Goal: Transaction & Acquisition: Purchase product/service

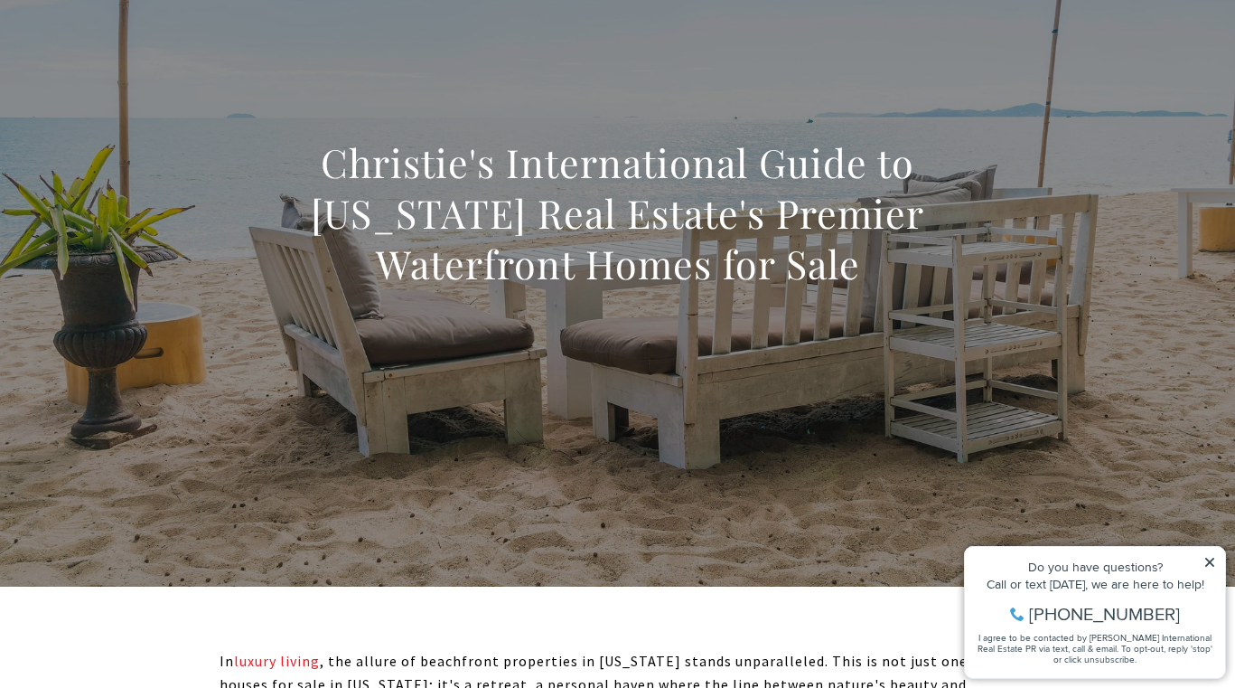
scroll to position [144, 0]
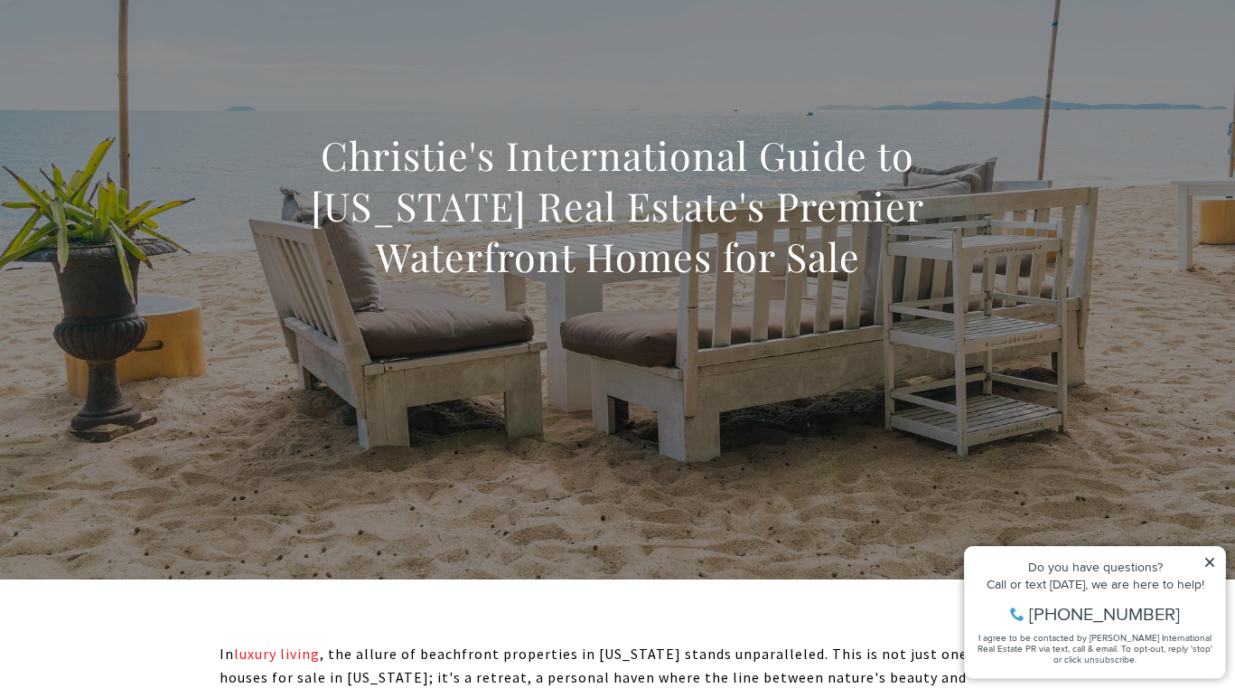
click at [1212, 562] on icon at bounding box center [1210, 562] width 13 height 13
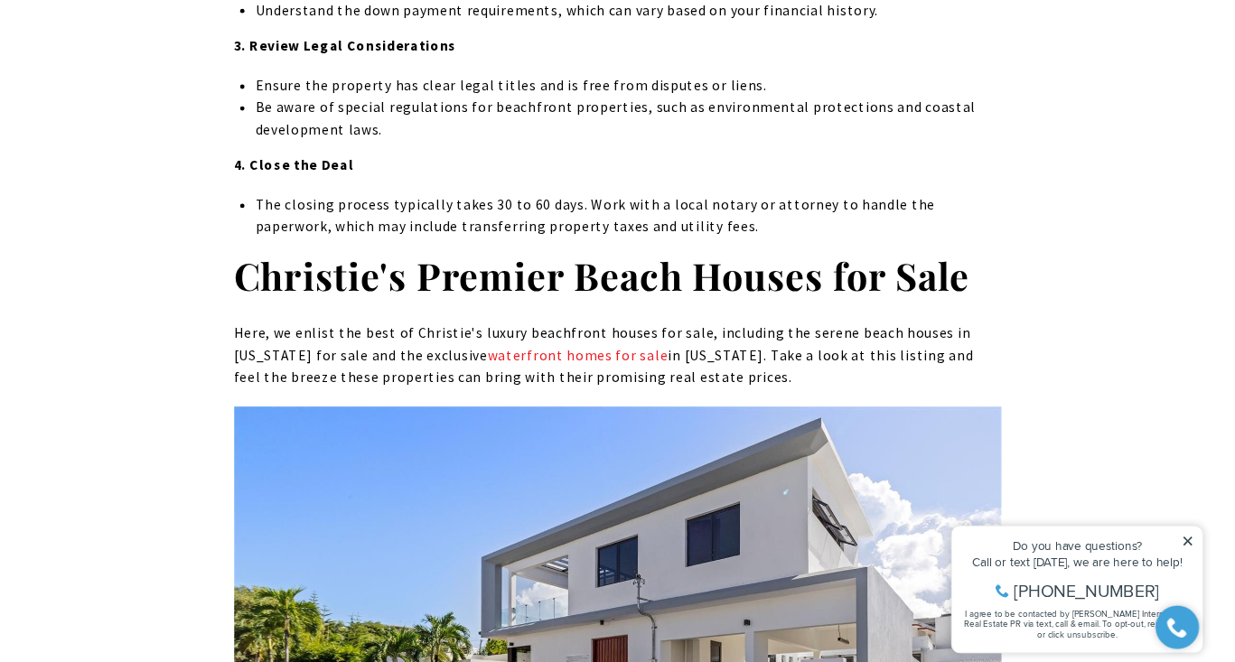
scroll to position [5042, 0]
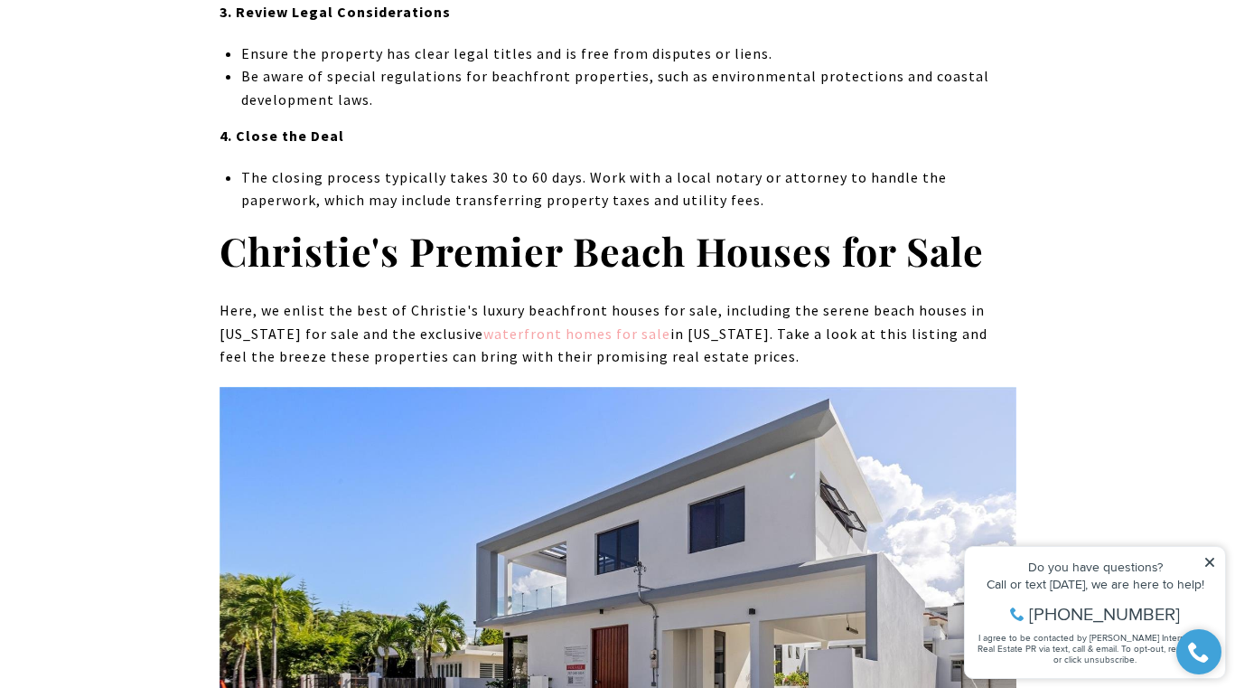
click at [492, 324] on link "waterfront homes for sale" at bounding box center [576, 333] width 187 height 18
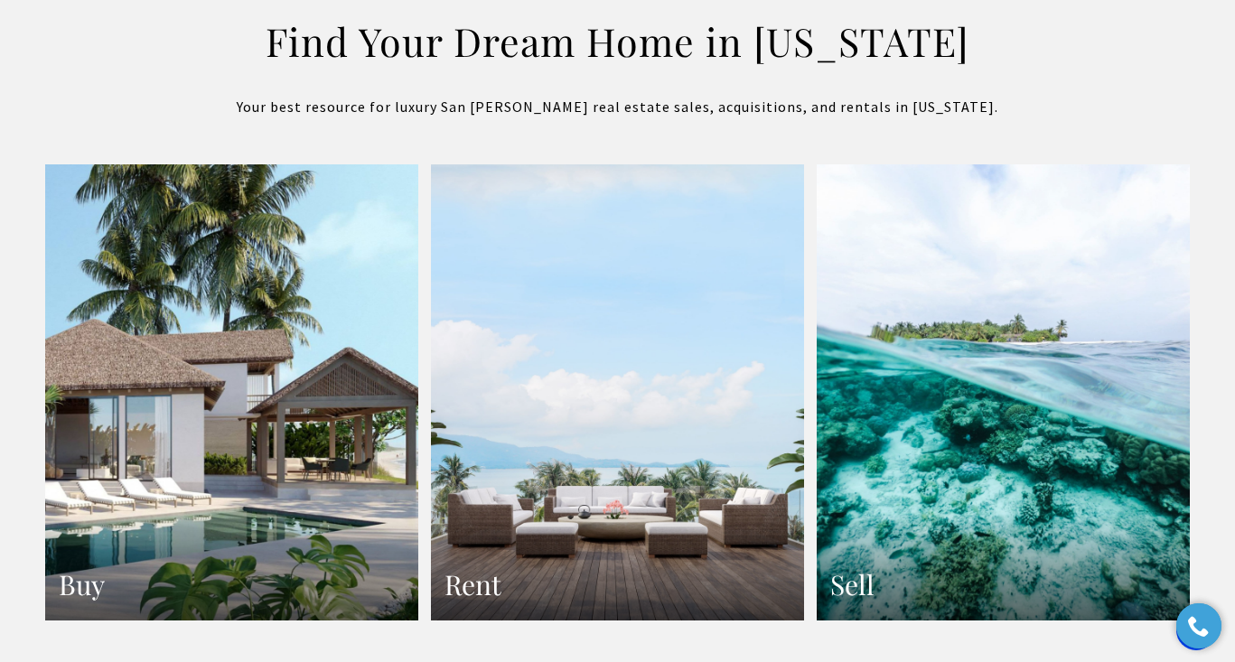
scroll to position [3222, 0]
click at [287, 380] on link "Buy" at bounding box center [231, 392] width 373 height 456
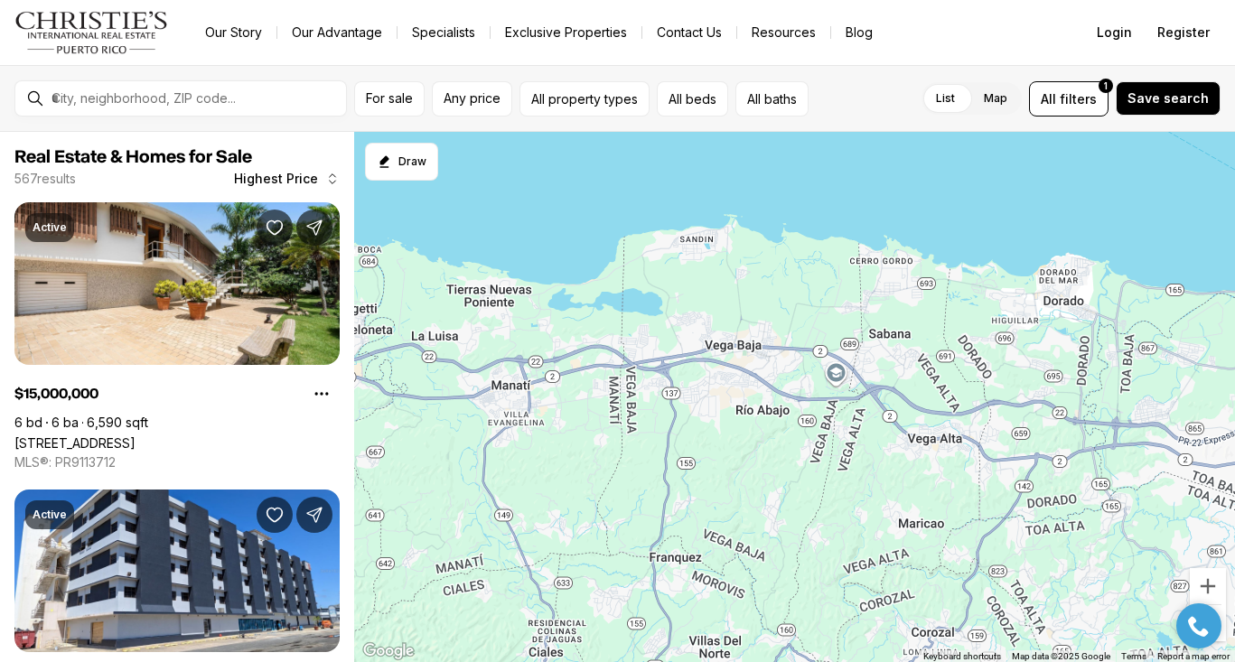
drag, startPoint x: 459, startPoint y: 422, endPoint x: 1295, endPoint y: 359, distance: 838.3
click at [1234, 359] on html "Go to: Homepage Our Story Our Advantage Specialists Exclusive Properties Contac…" at bounding box center [617, 331] width 1235 height 662
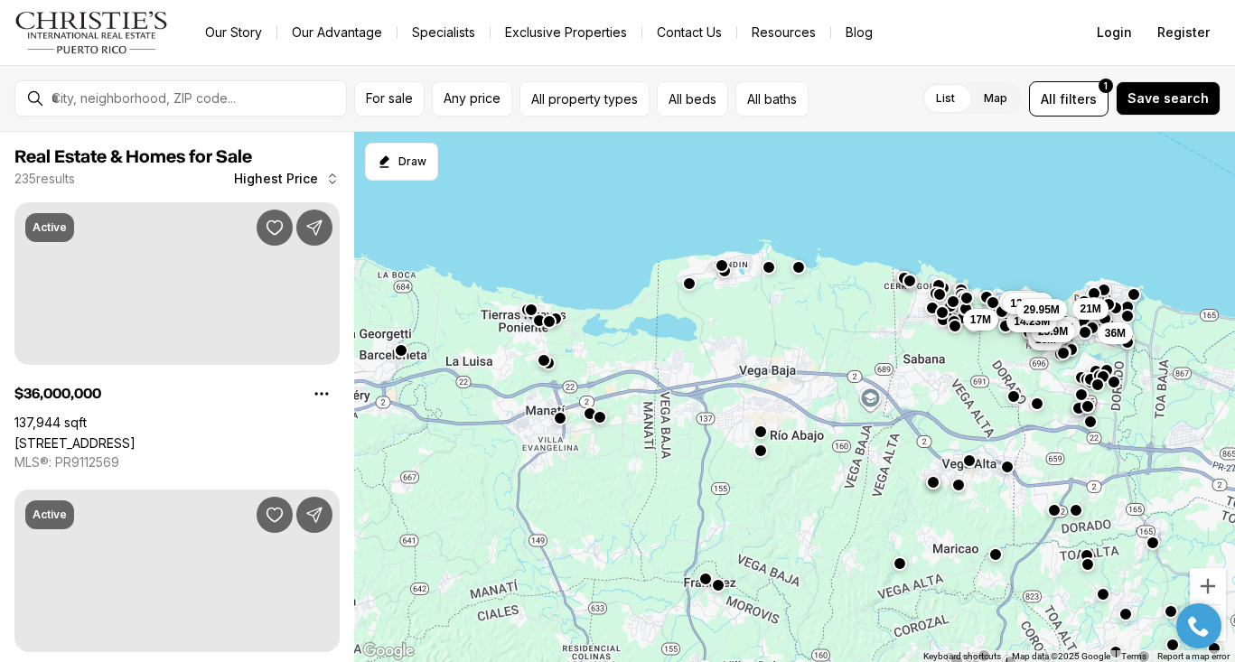
drag, startPoint x: 774, startPoint y: 443, endPoint x: 816, endPoint y: 464, distance: 46.5
click at [816, 464] on div "12.9M 16M 14.75M 25.9M 21M 36M 17M 22M 14.23M 23.5M 12.78M 29.95M" at bounding box center [794, 397] width 881 height 531
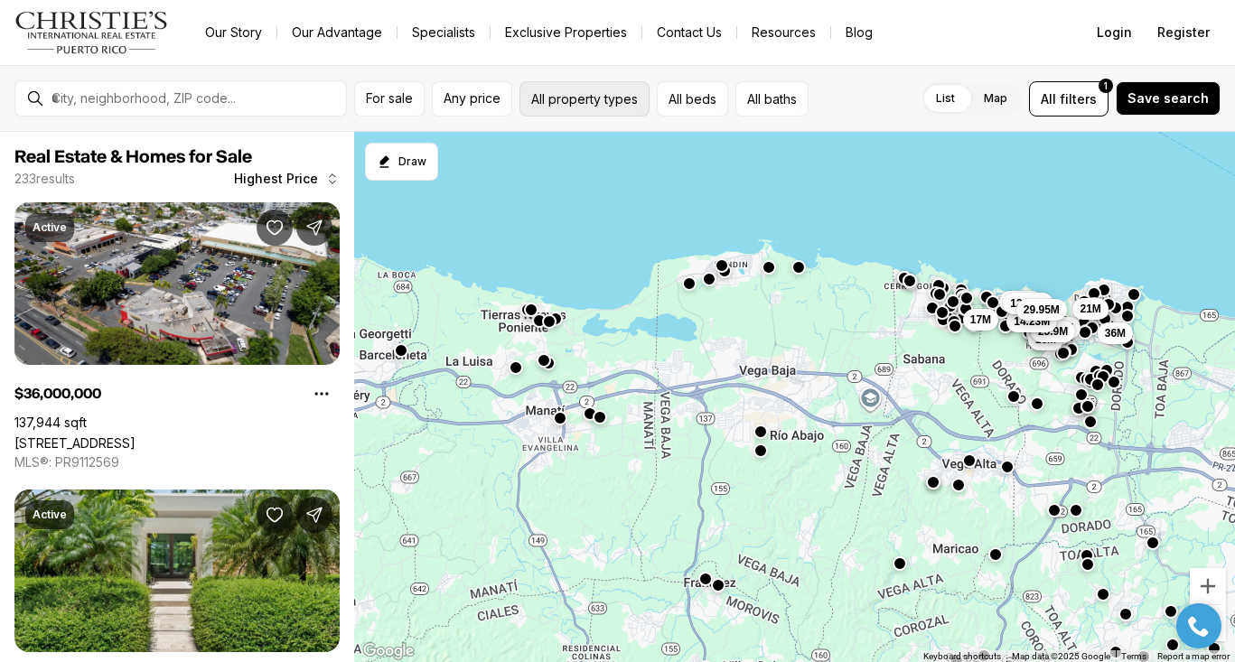
click at [557, 105] on button "All property types" at bounding box center [585, 98] width 130 height 35
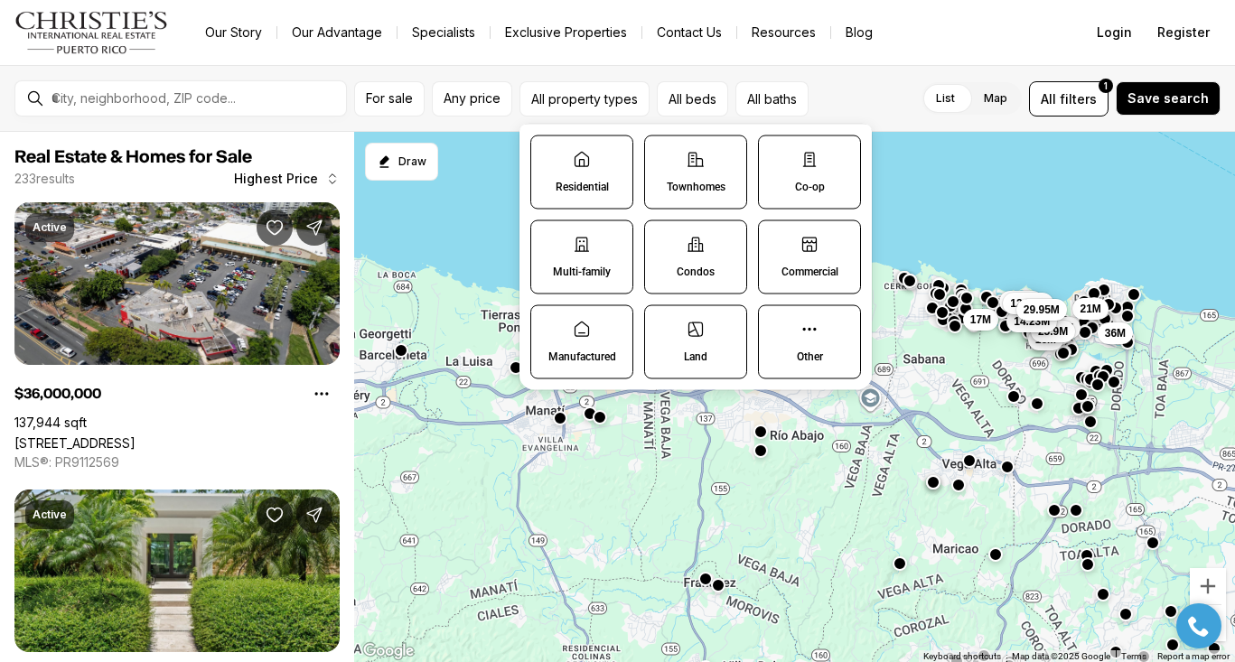
click at [586, 184] on p "Residential" at bounding box center [582, 187] width 53 height 14
click at [549, 155] on button "Residential" at bounding box center [540, 145] width 18 height 18
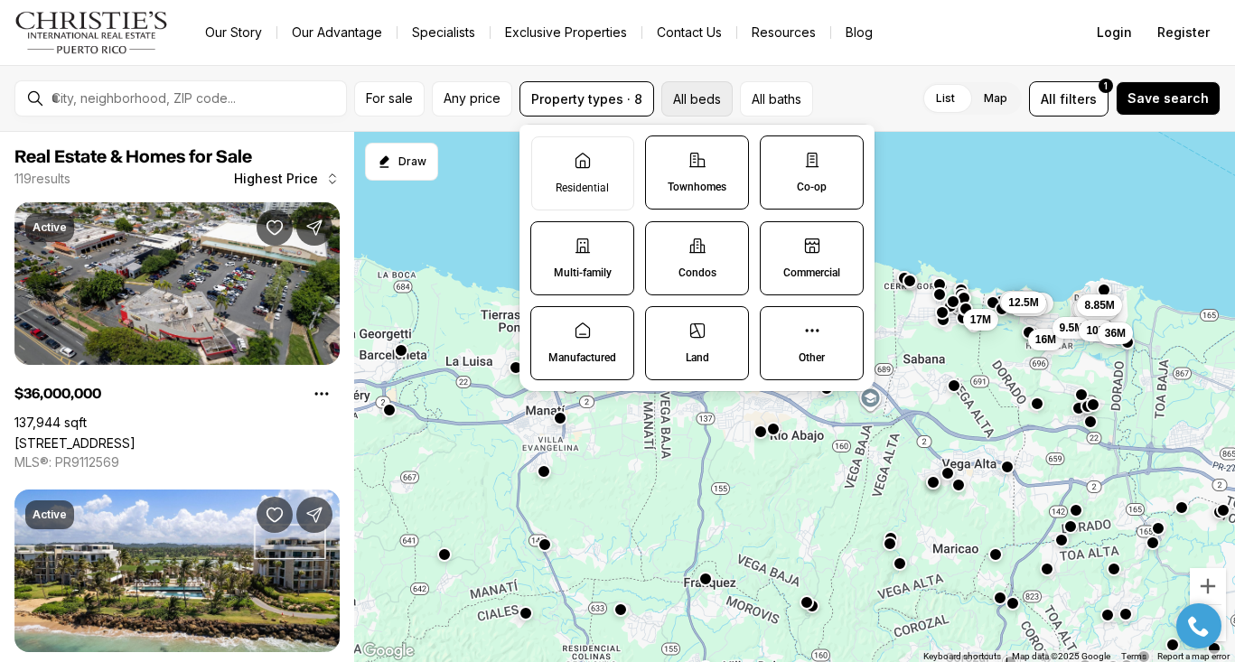
click at [695, 103] on button "All beds" at bounding box center [696, 98] width 71 height 35
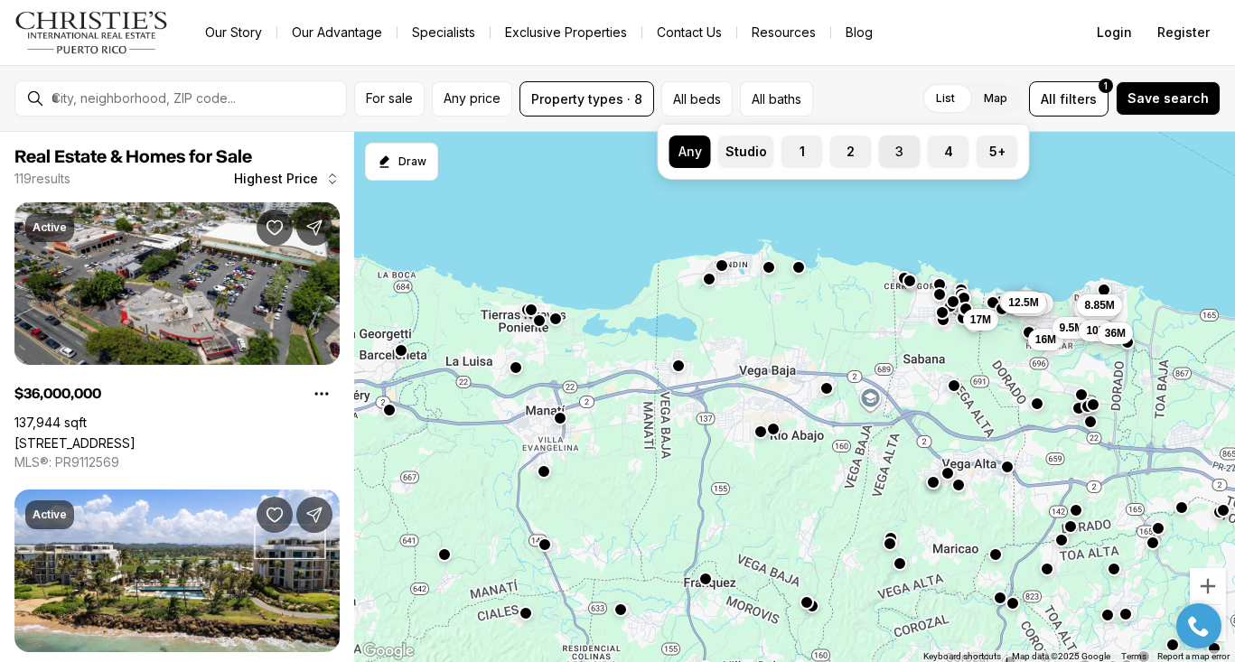
click at [896, 162] on label "3" at bounding box center [900, 152] width 42 height 33
click at [896, 154] on button "3" at bounding box center [888, 145] width 18 height 18
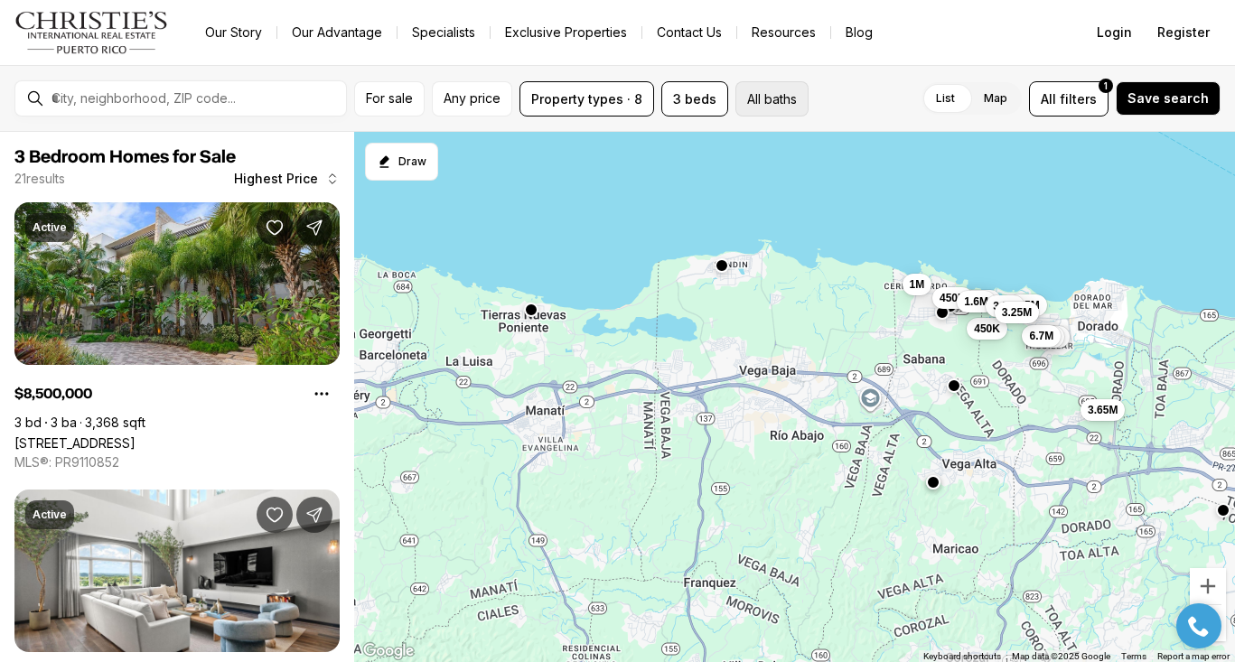
click at [785, 105] on button "All baths" at bounding box center [772, 98] width 73 height 35
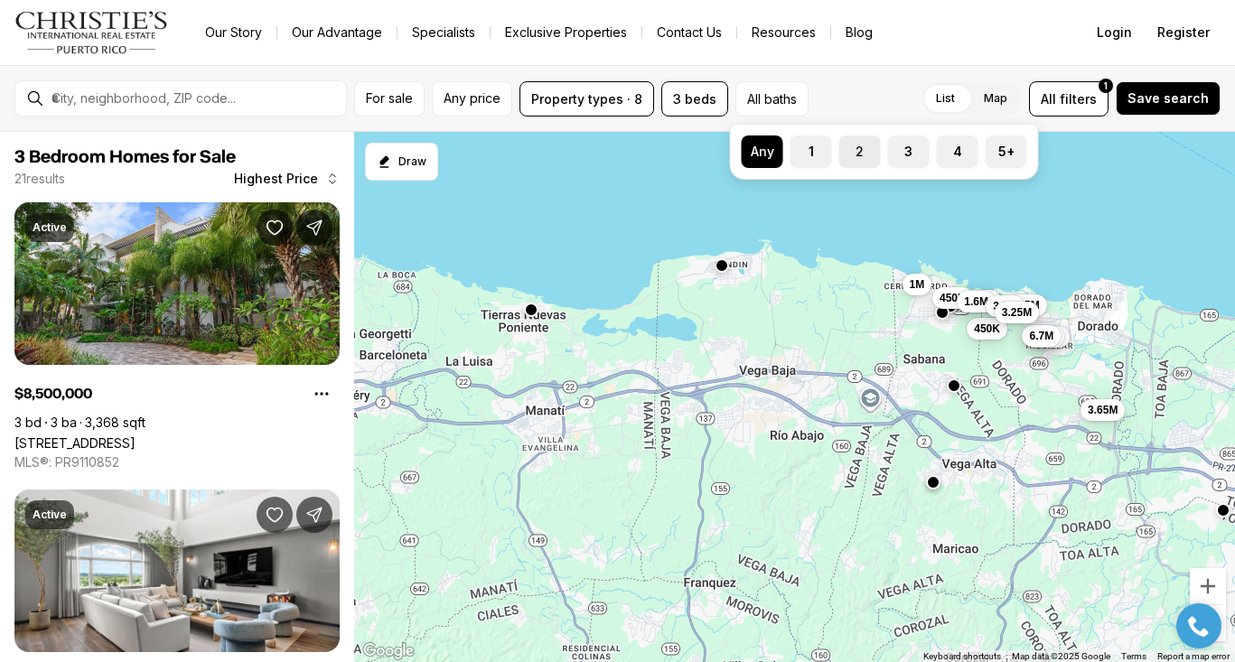
click at [864, 162] on label "2" at bounding box center [861, 152] width 42 height 33
click at [858, 154] on button "2" at bounding box center [849, 145] width 18 height 18
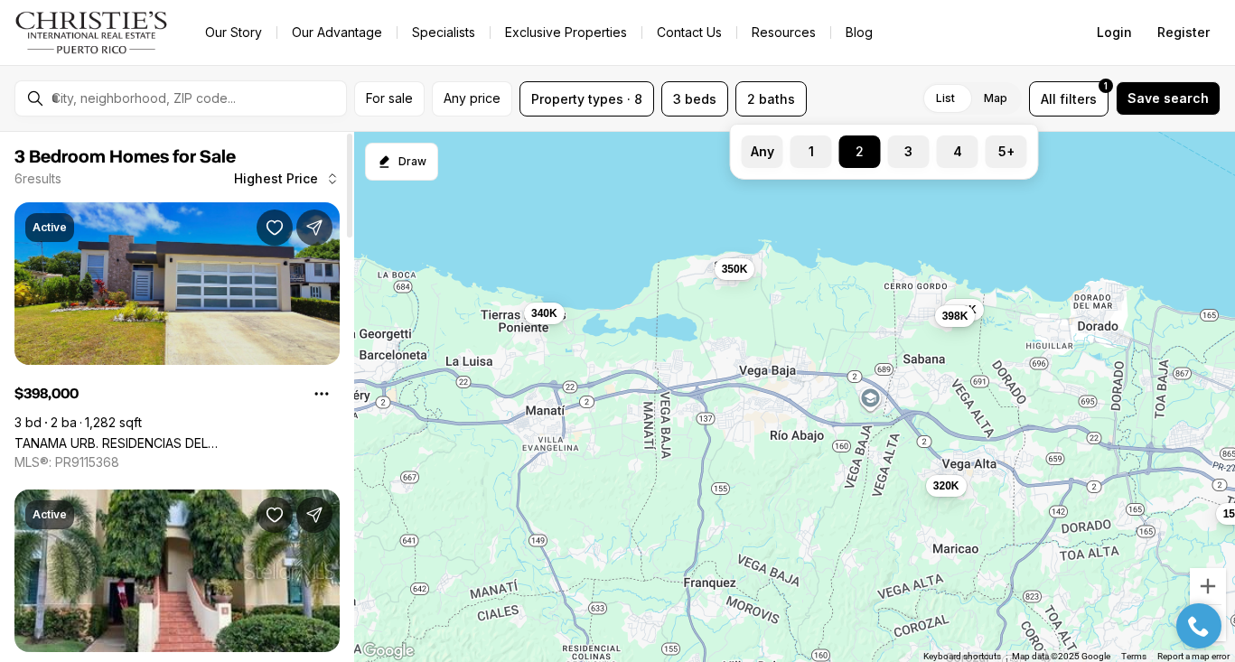
click at [233, 436] on link "TANAMA URB. RESIDENCIAS DEL PALMAR #C, VEGA ALTA PR, 00692" at bounding box center [176, 443] width 325 height 15
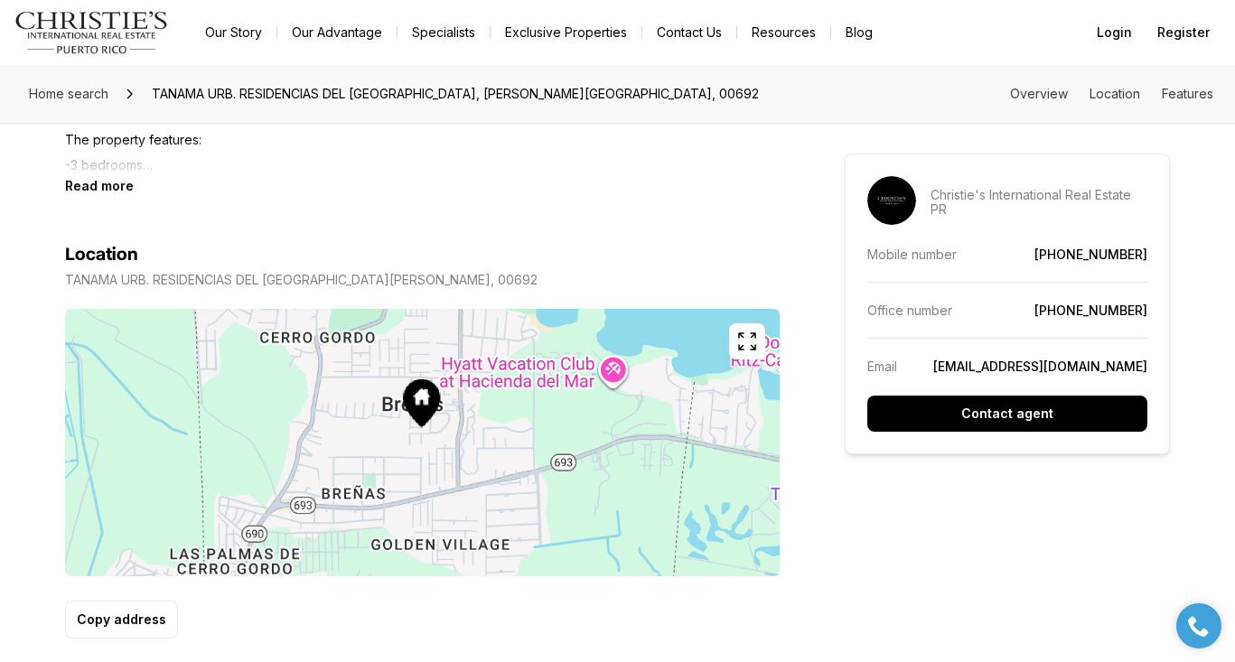
scroll to position [943, 0]
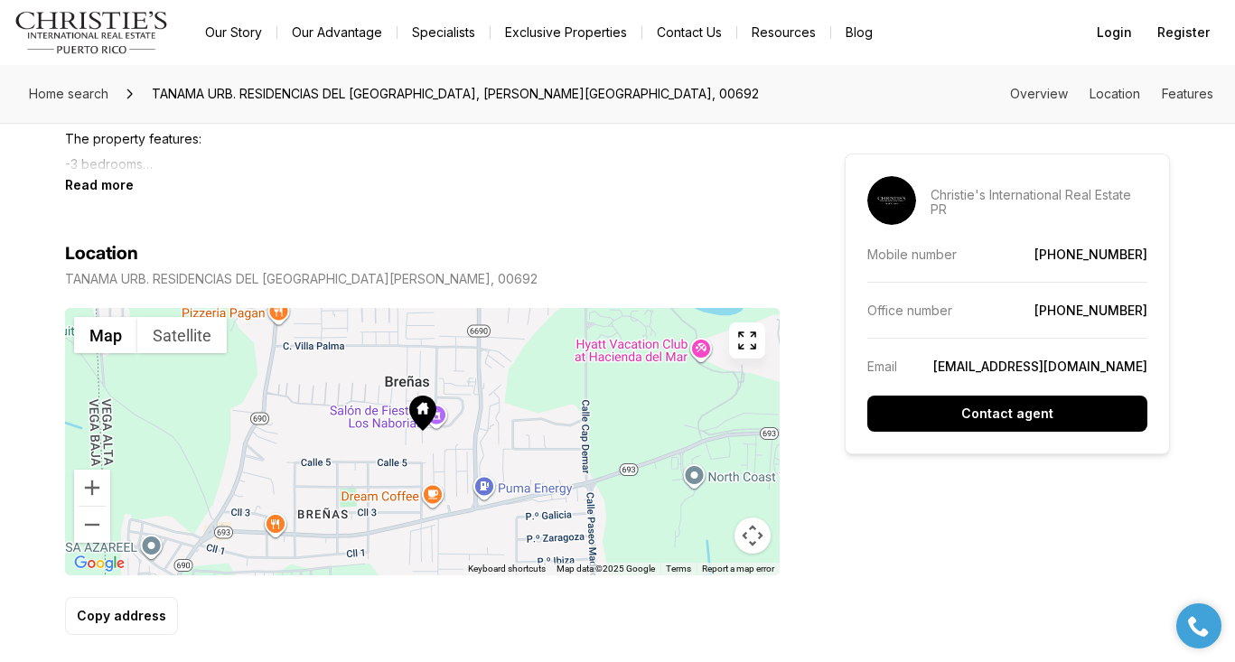
drag, startPoint x: 509, startPoint y: 421, endPoint x: 490, endPoint y: 503, distance: 84.4
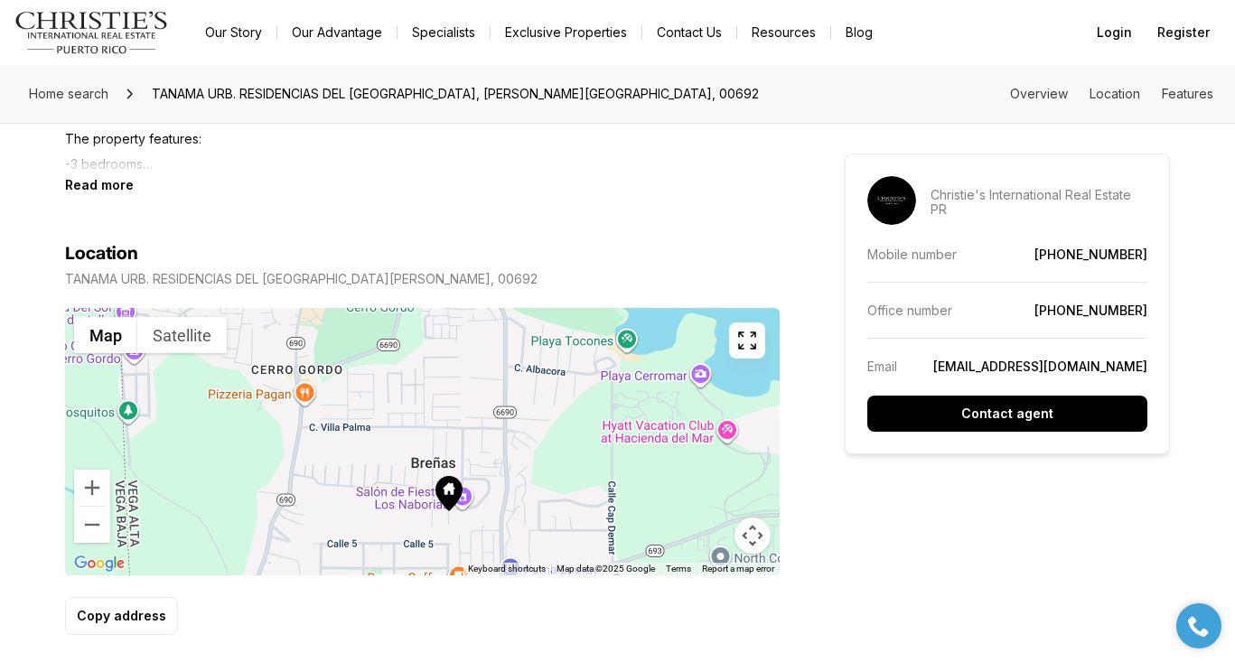
drag, startPoint x: 517, startPoint y: 382, endPoint x: 540, endPoint y: 467, distance: 88.1
click at [540, 467] on div at bounding box center [422, 441] width 715 height 267
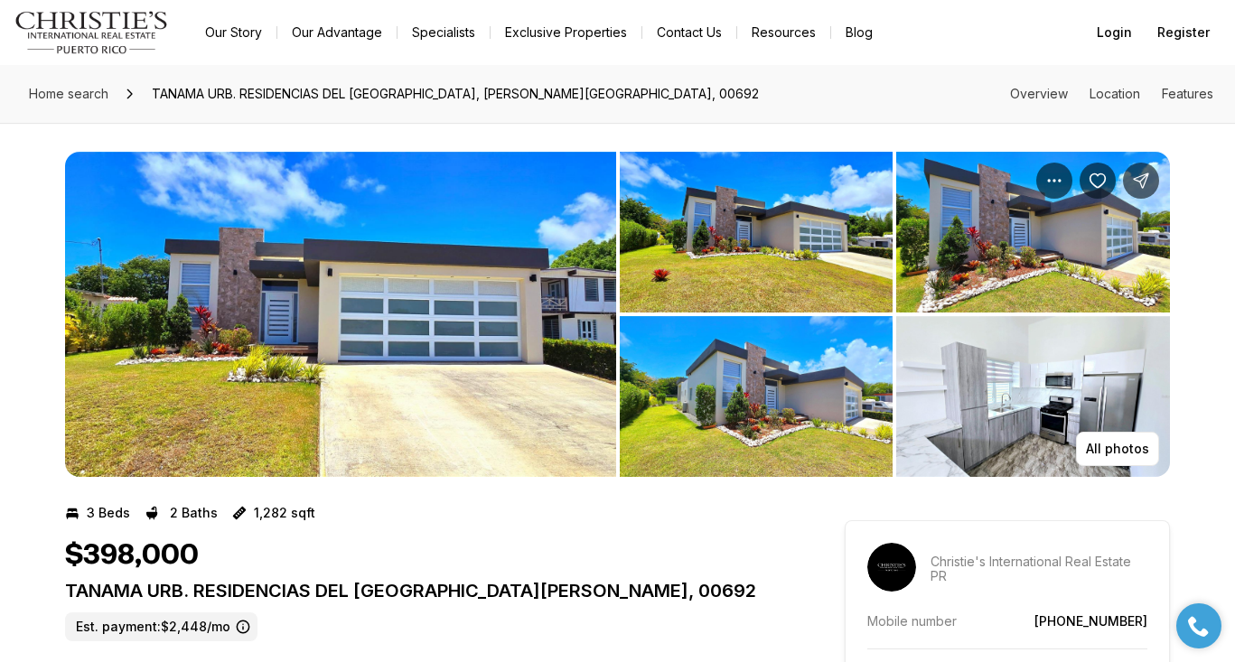
scroll to position [0, 0]
click at [404, 295] on img "View image gallery" at bounding box center [340, 314] width 551 height 325
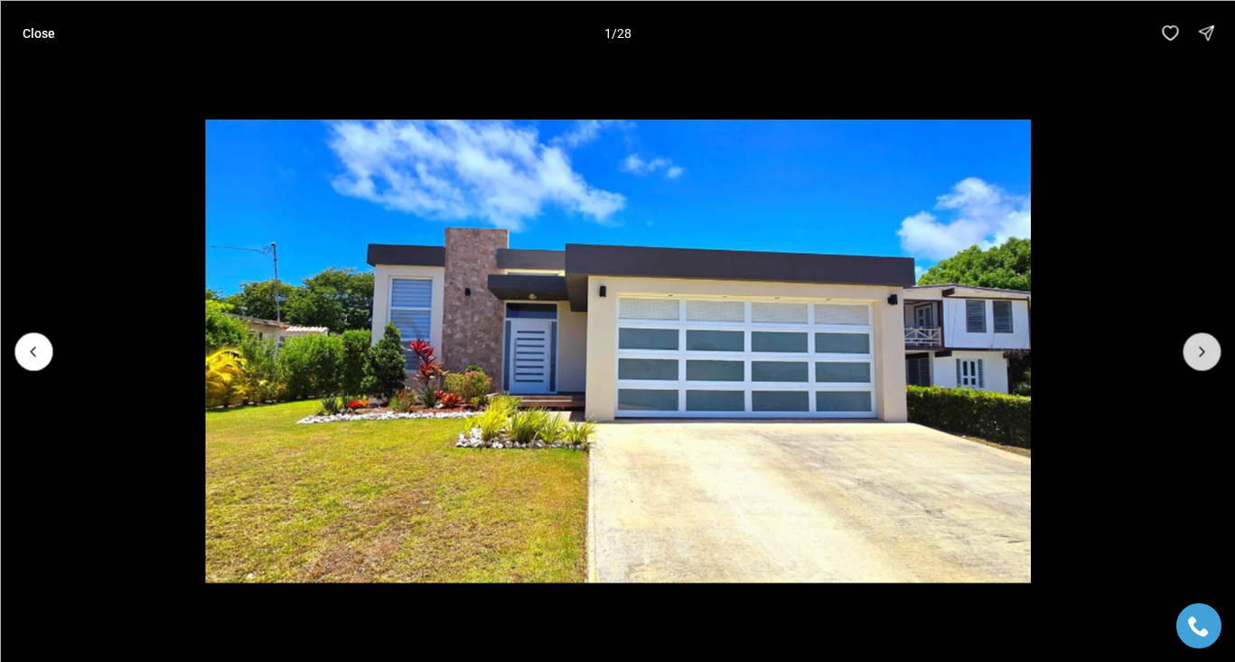
click at [1205, 356] on icon "Next slide" at bounding box center [1202, 351] width 18 height 18
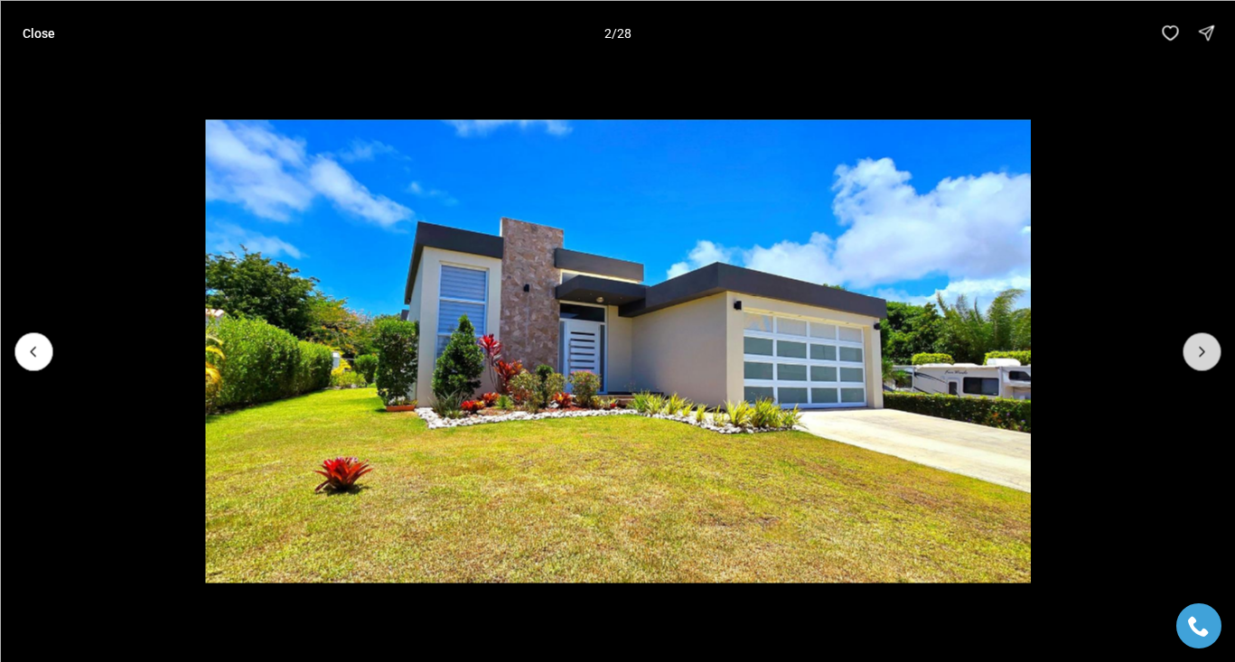
click at [1205, 356] on icon "Next slide" at bounding box center [1202, 351] width 18 height 18
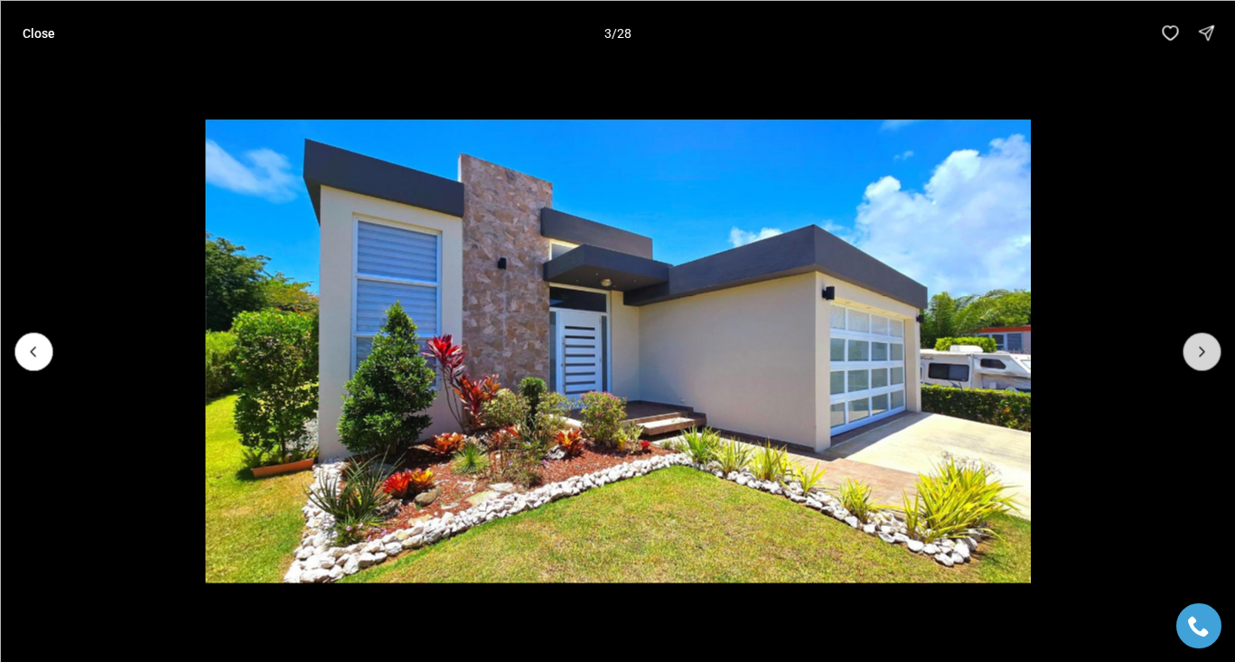
click at [1205, 356] on icon "Next slide" at bounding box center [1202, 351] width 18 height 18
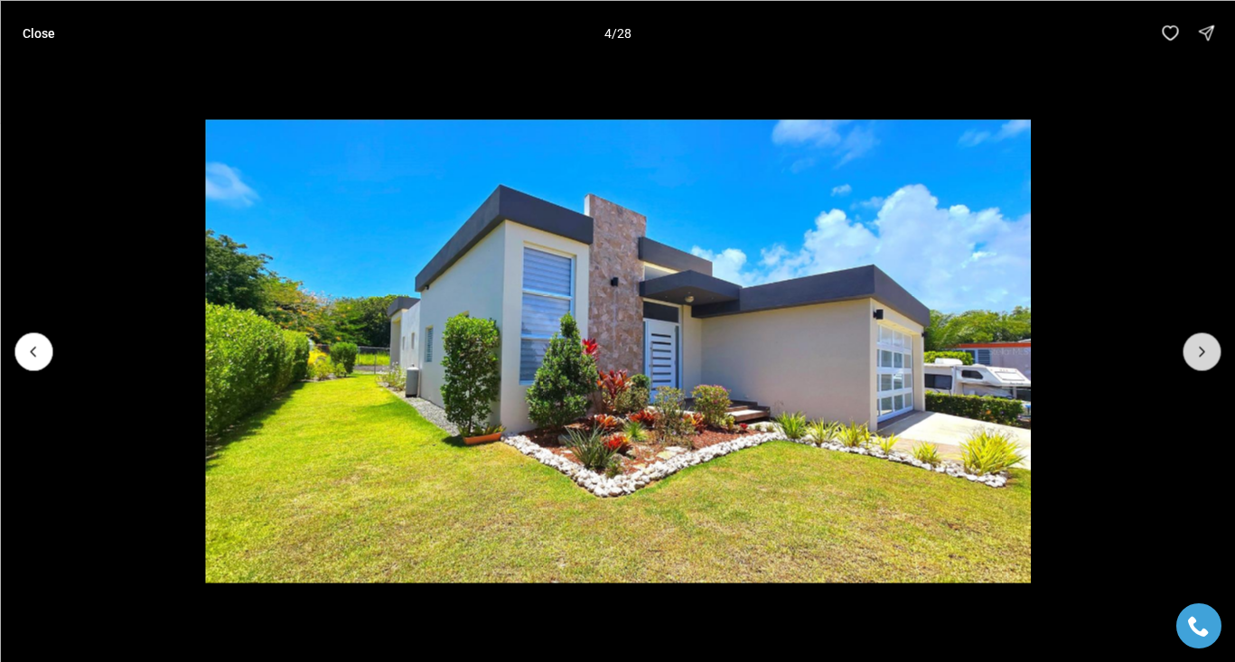
click at [1205, 356] on icon "Next slide" at bounding box center [1202, 351] width 18 height 18
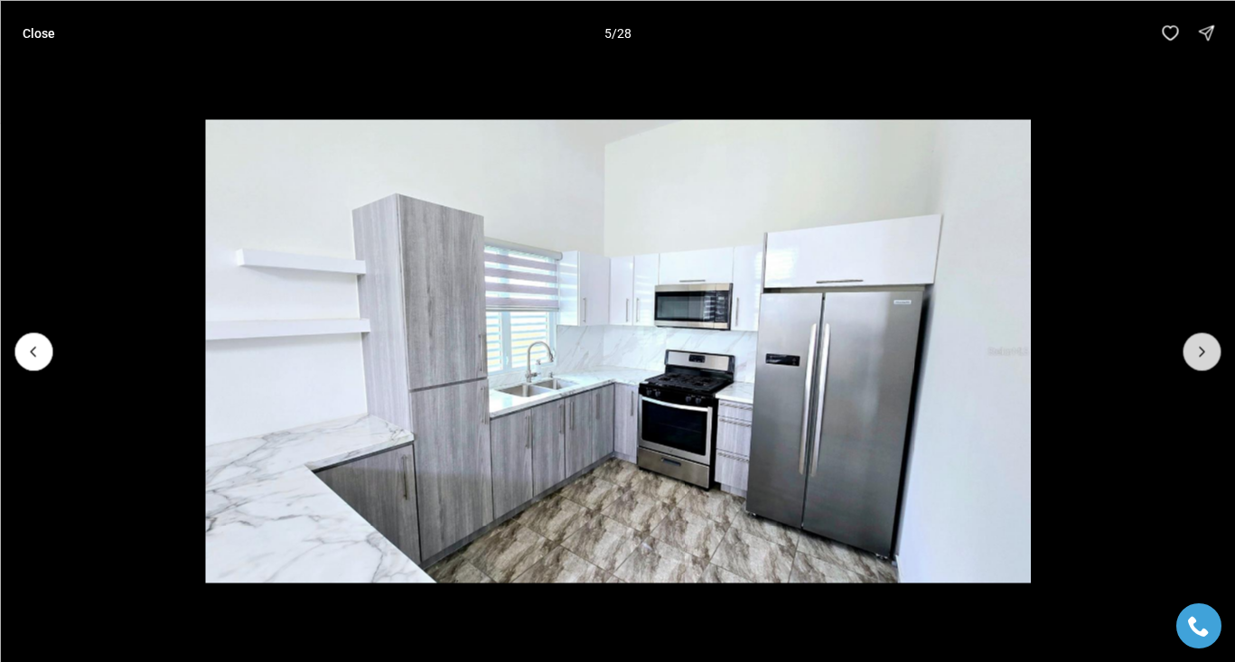
click at [1205, 356] on icon "Next slide" at bounding box center [1202, 351] width 18 height 18
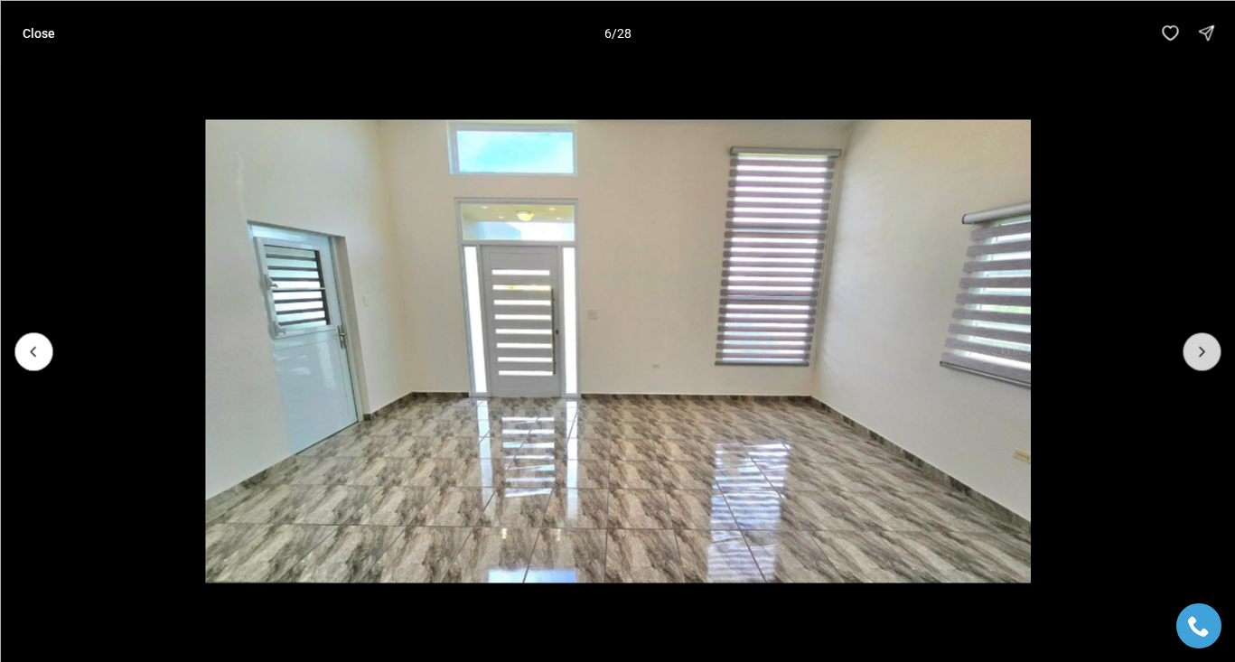
click at [1205, 356] on icon "Next slide" at bounding box center [1202, 351] width 18 height 18
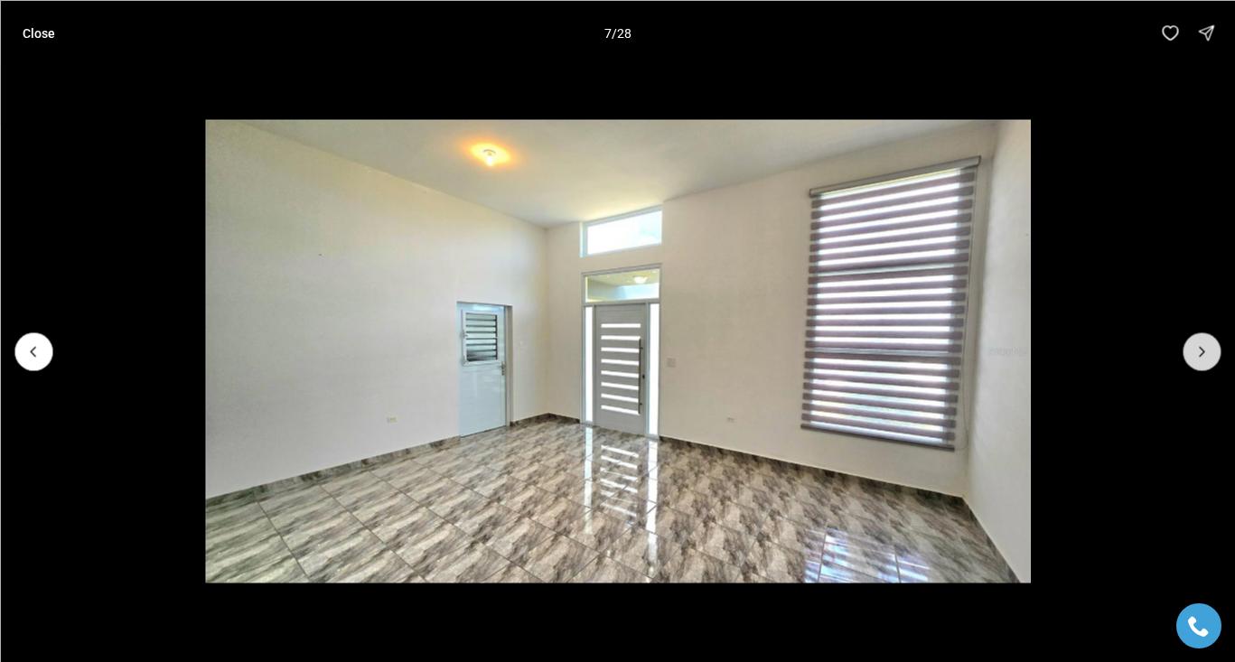
click at [1205, 356] on icon "Next slide" at bounding box center [1202, 351] width 18 height 18
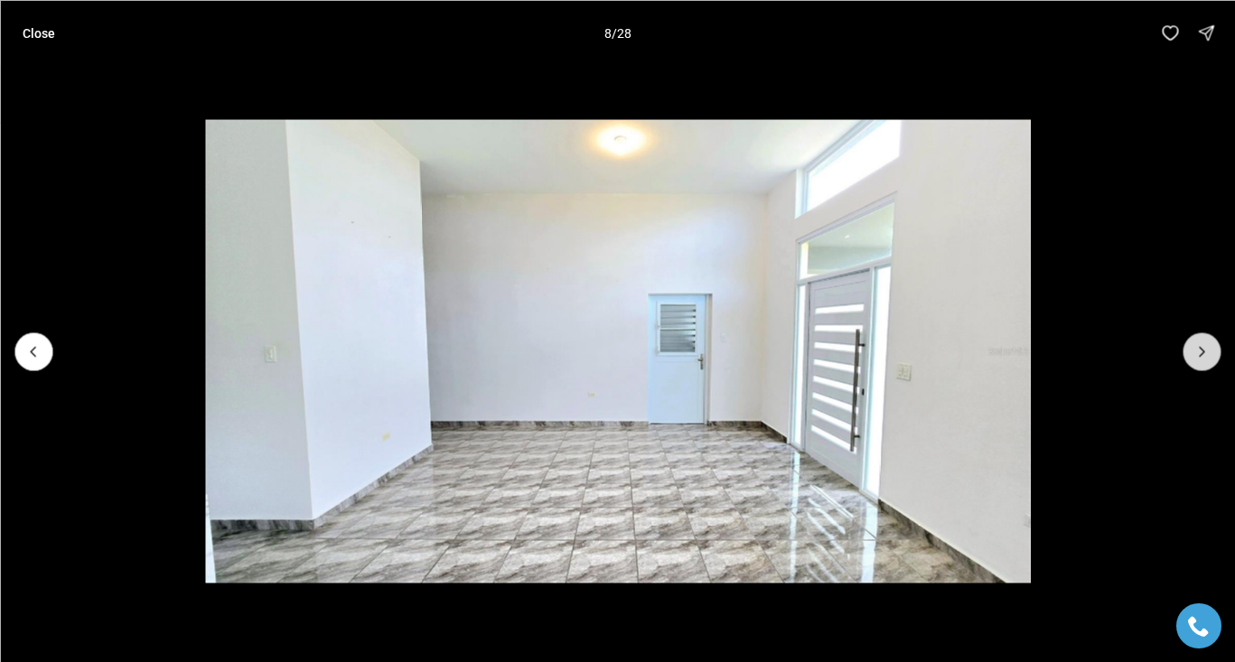
click at [1205, 356] on icon "Next slide" at bounding box center [1202, 351] width 18 height 18
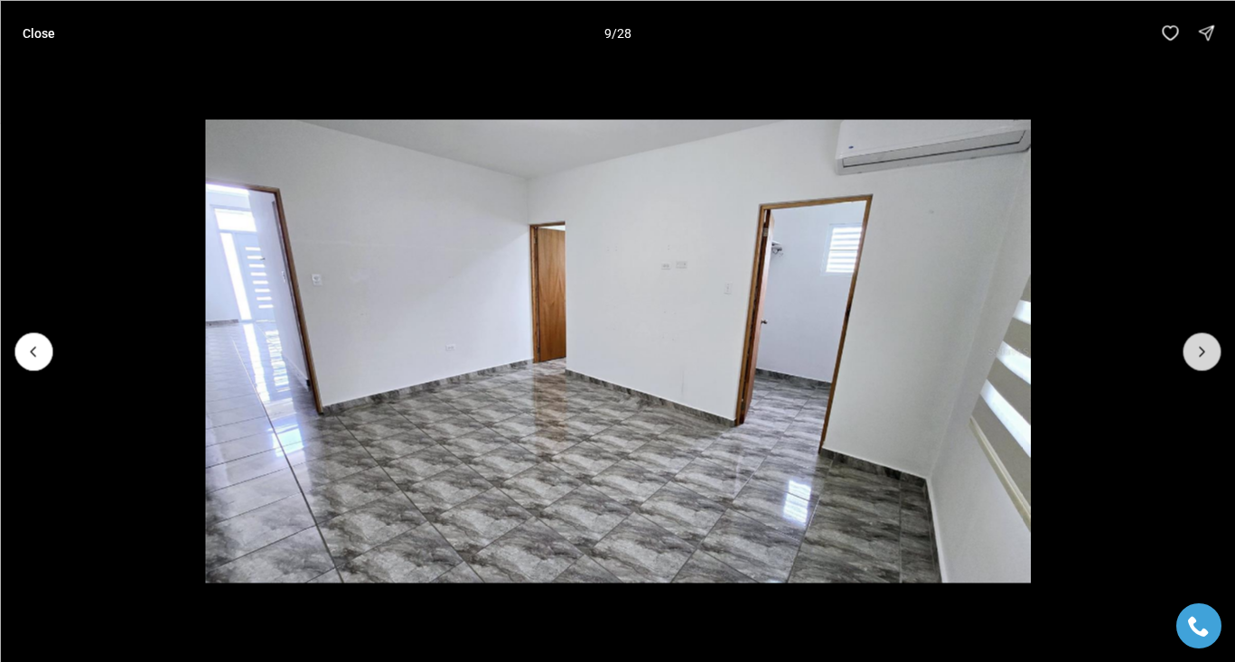
click at [1205, 356] on icon "Next slide" at bounding box center [1202, 351] width 18 height 18
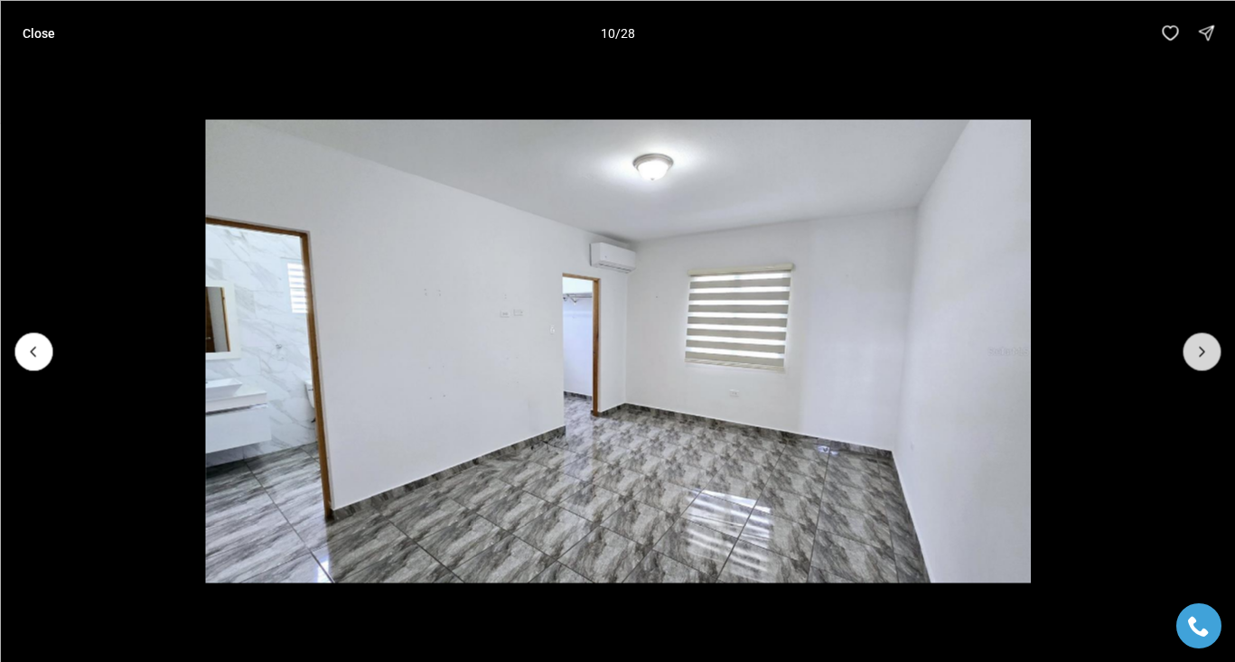
click at [1205, 356] on icon "Next slide" at bounding box center [1202, 351] width 18 height 18
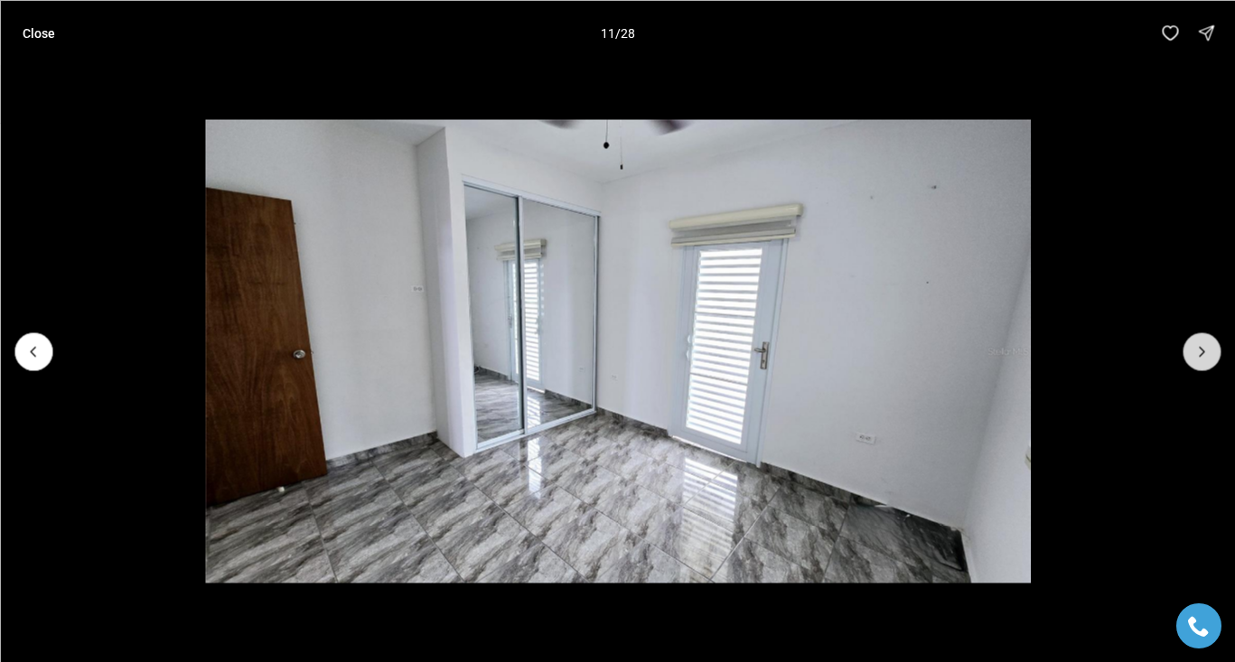
click at [1205, 356] on icon "Next slide" at bounding box center [1202, 351] width 18 height 18
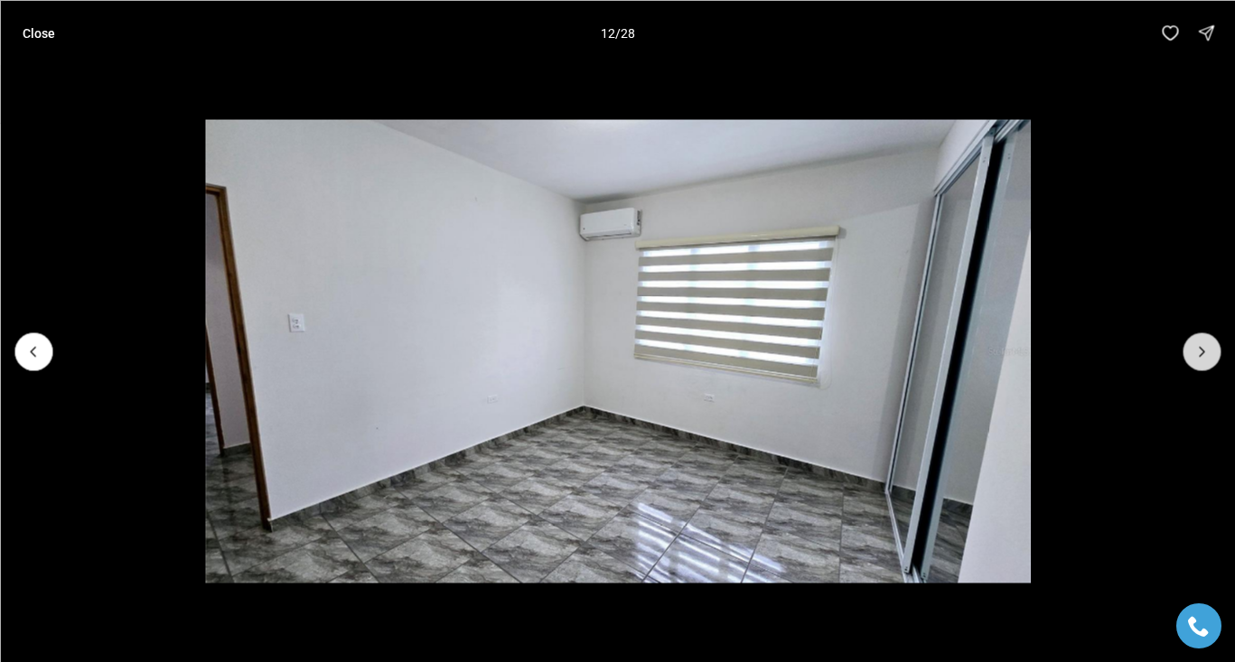
click at [1205, 356] on icon "Next slide" at bounding box center [1202, 351] width 18 height 18
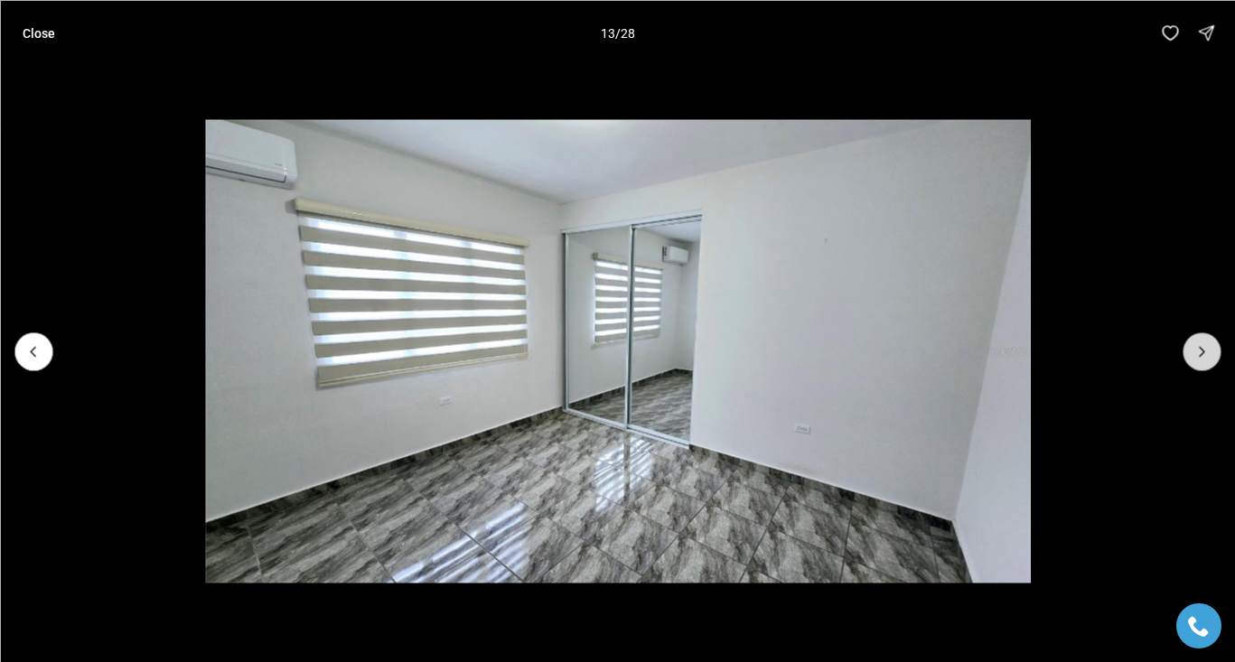
click at [1205, 356] on icon "Next slide" at bounding box center [1202, 351] width 18 height 18
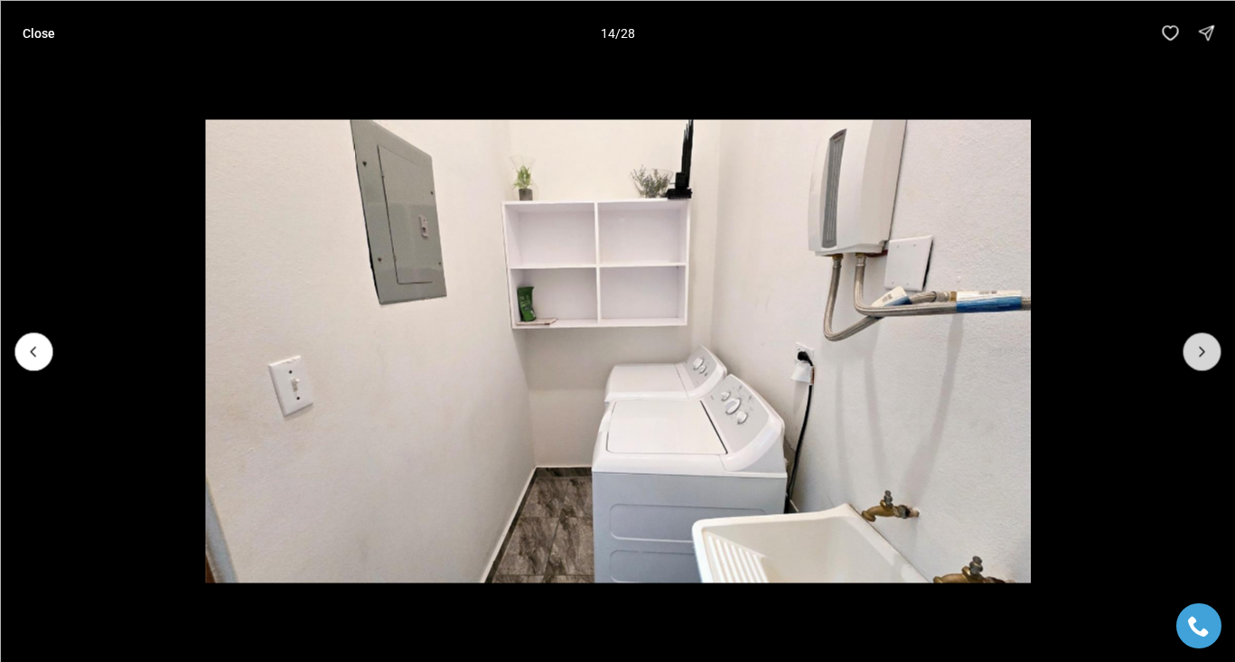
click at [1205, 356] on icon "Next slide" at bounding box center [1202, 351] width 18 height 18
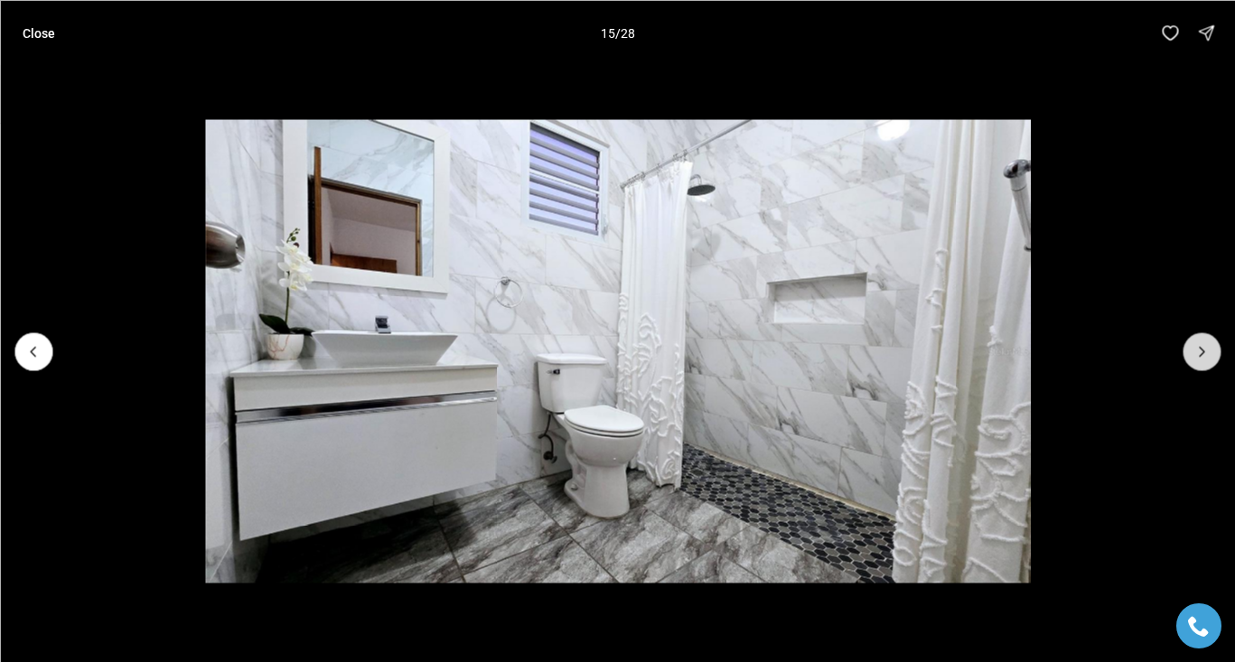
click at [1205, 356] on icon "Next slide" at bounding box center [1202, 351] width 18 height 18
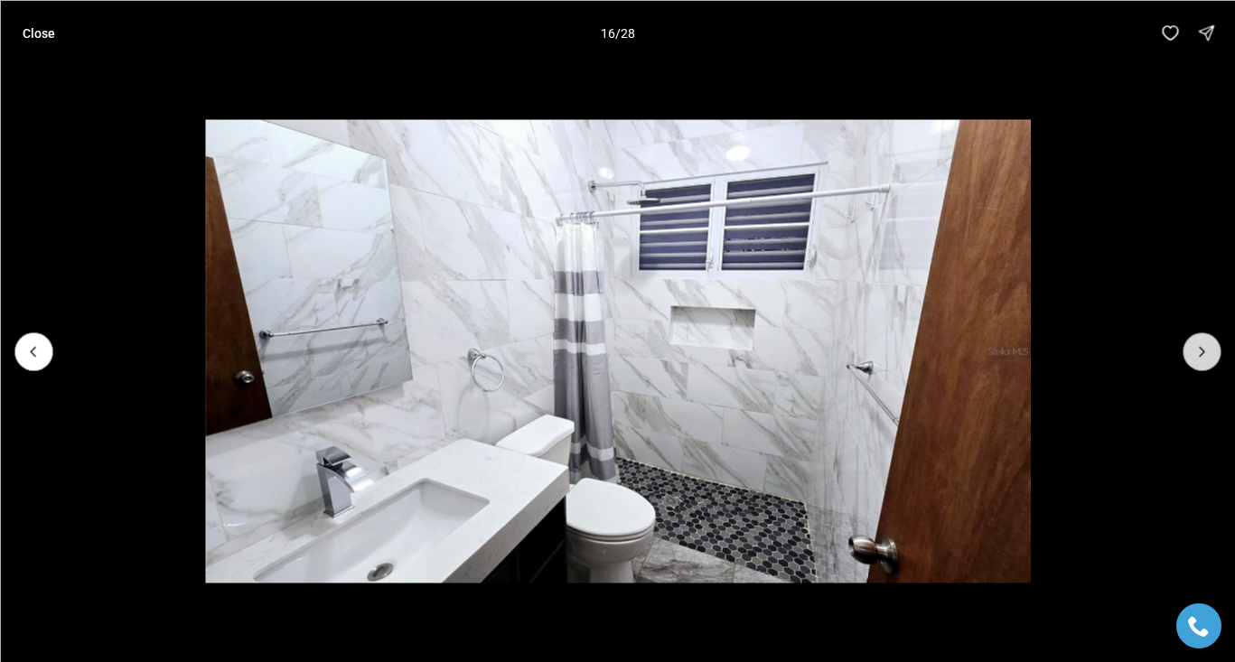
click at [1205, 356] on icon "Next slide" at bounding box center [1202, 351] width 18 height 18
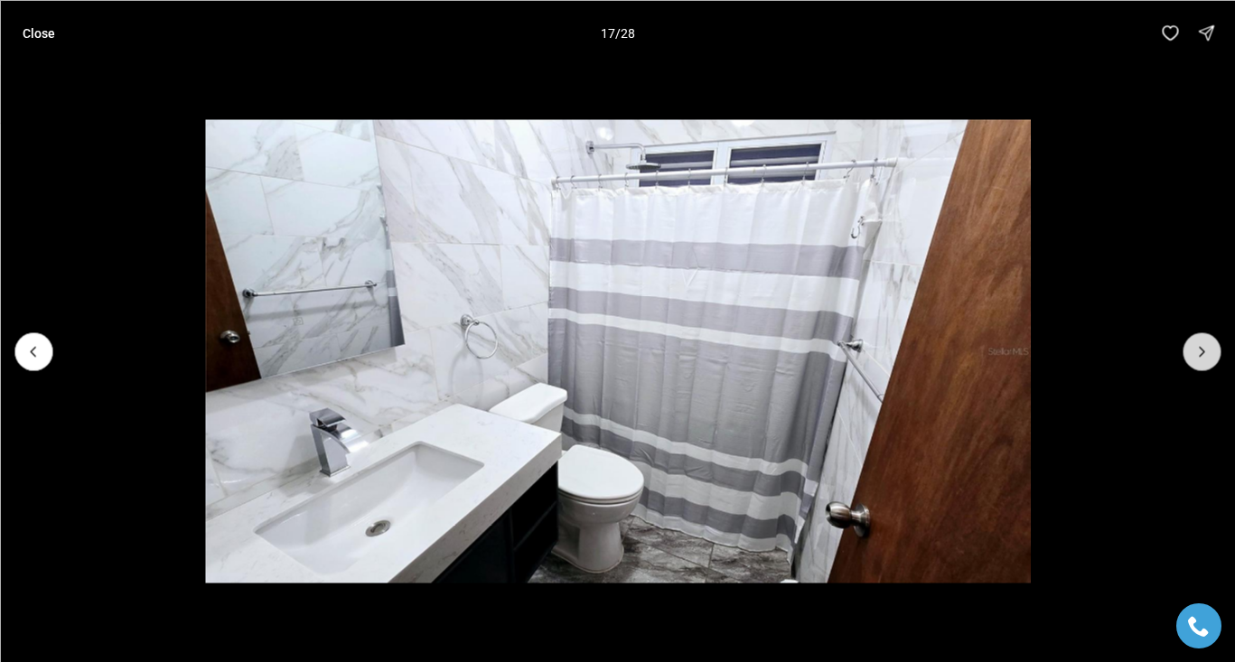
click at [1205, 356] on icon "Next slide" at bounding box center [1202, 351] width 18 height 18
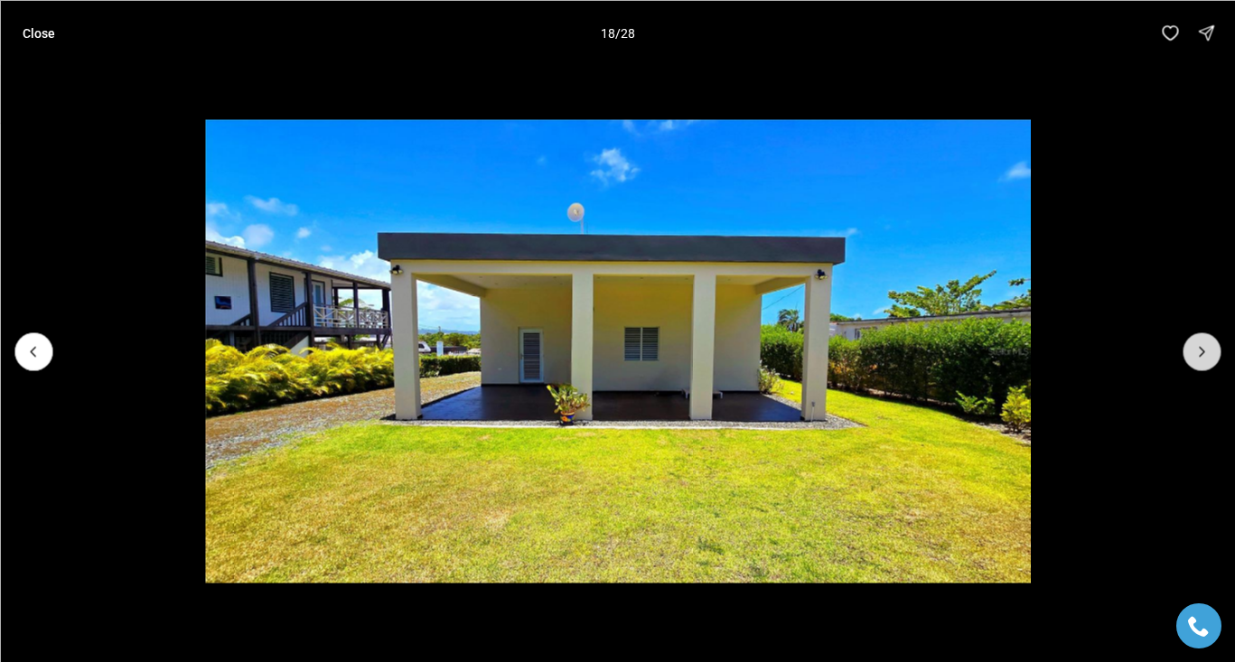
click at [1205, 356] on icon "Next slide" at bounding box center [1202, 351] width 18 height 18
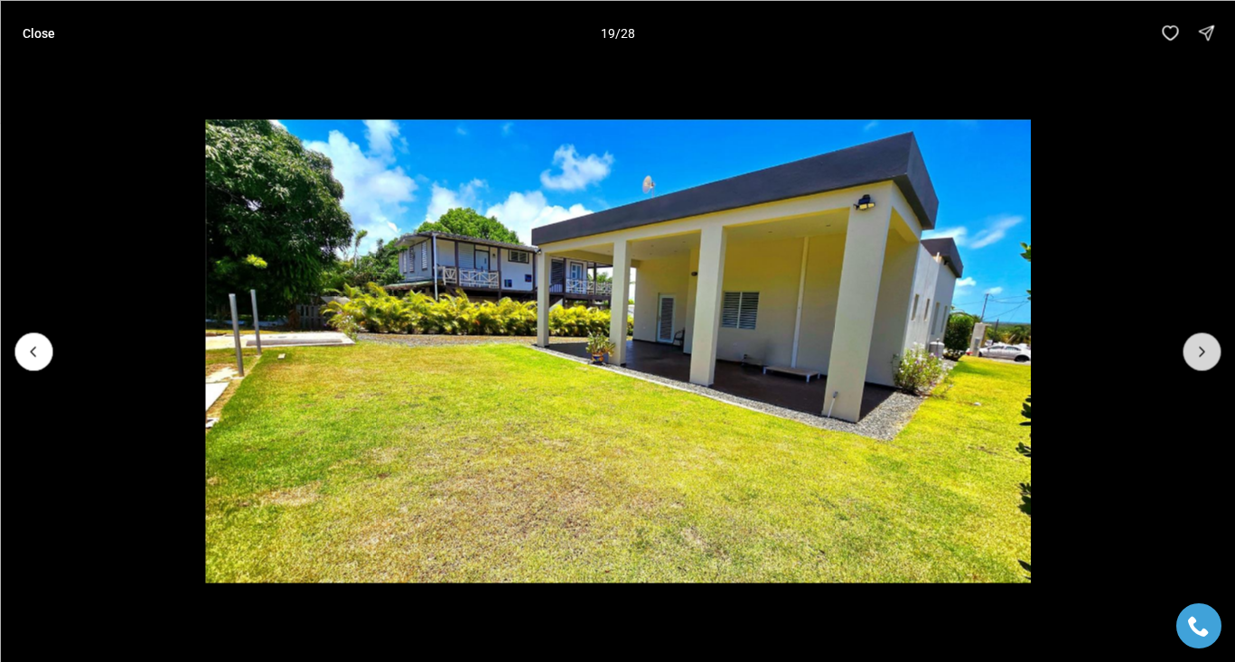
click at [1205, 356] on icon "Next slide" at bounding box center [1202, 351] width 18 height 18
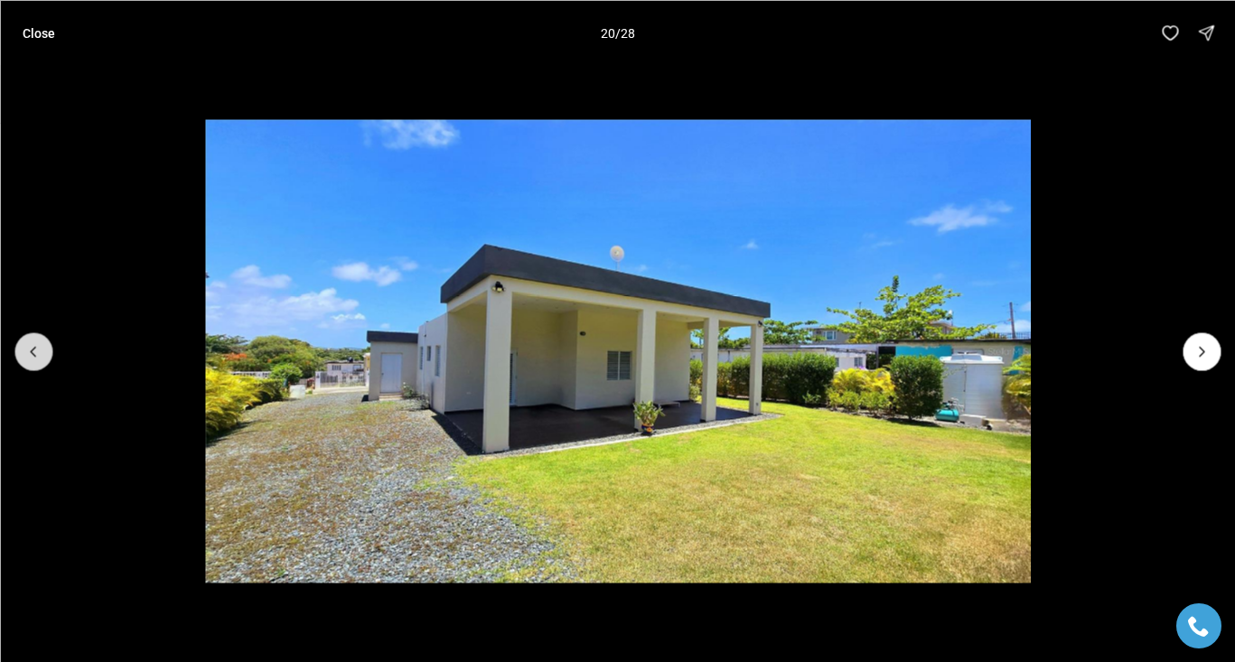
click at [43, 343] on button "Previous slide" at bounding box center [33, 352] width 38 height 38
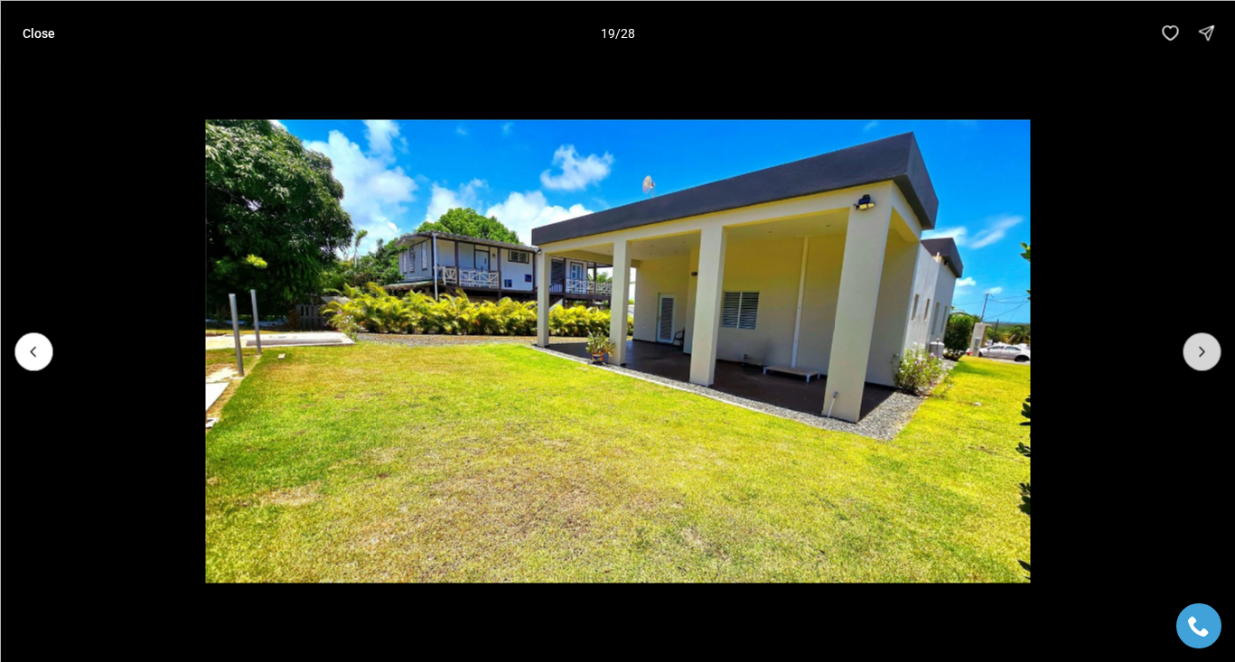
click at [1200, 343] on icon "Next slide" at bounding box center [1202, 351] width 18 height 18
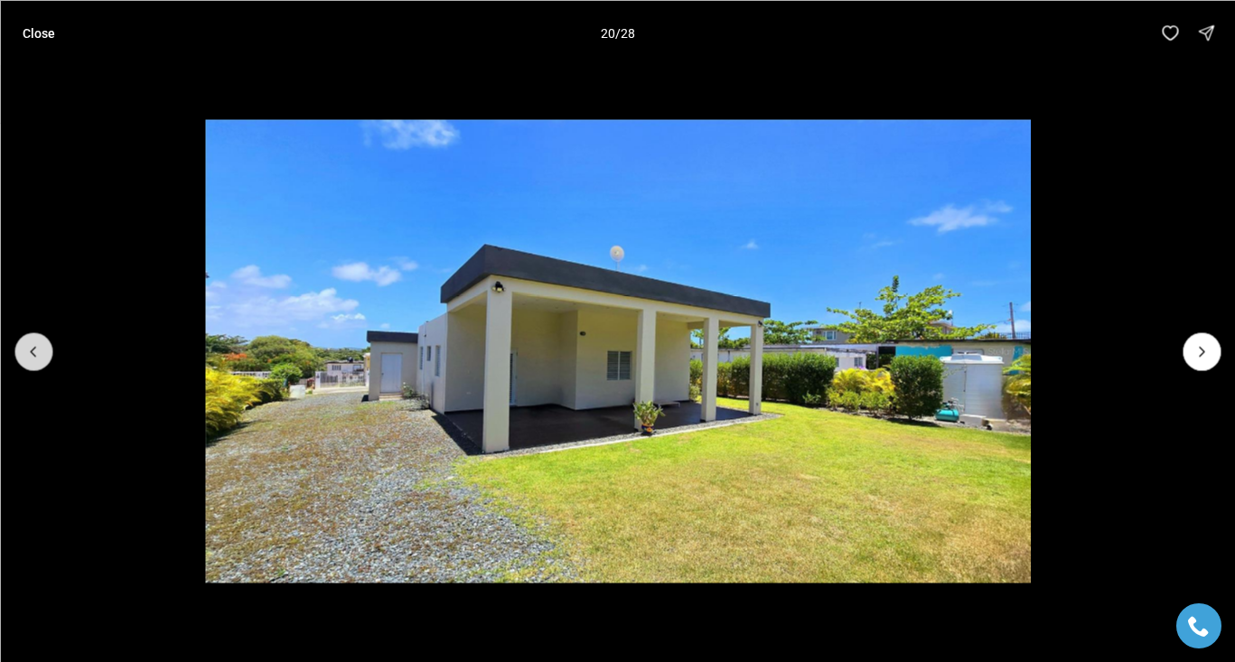
click at [33, 352] on icon "Previous slide" at bounding box center [33, 351] width 18 height 18
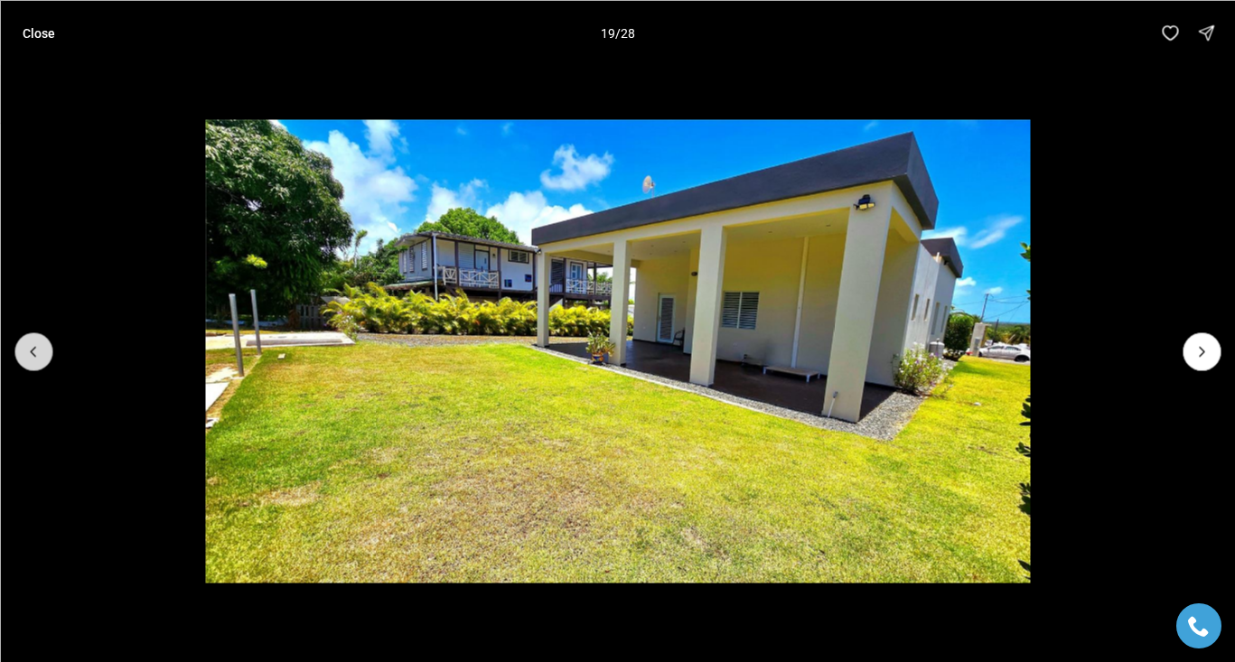
click at [33, 352] on icon "Previous slide" at bounding box center [33, 351] width 18 height 18
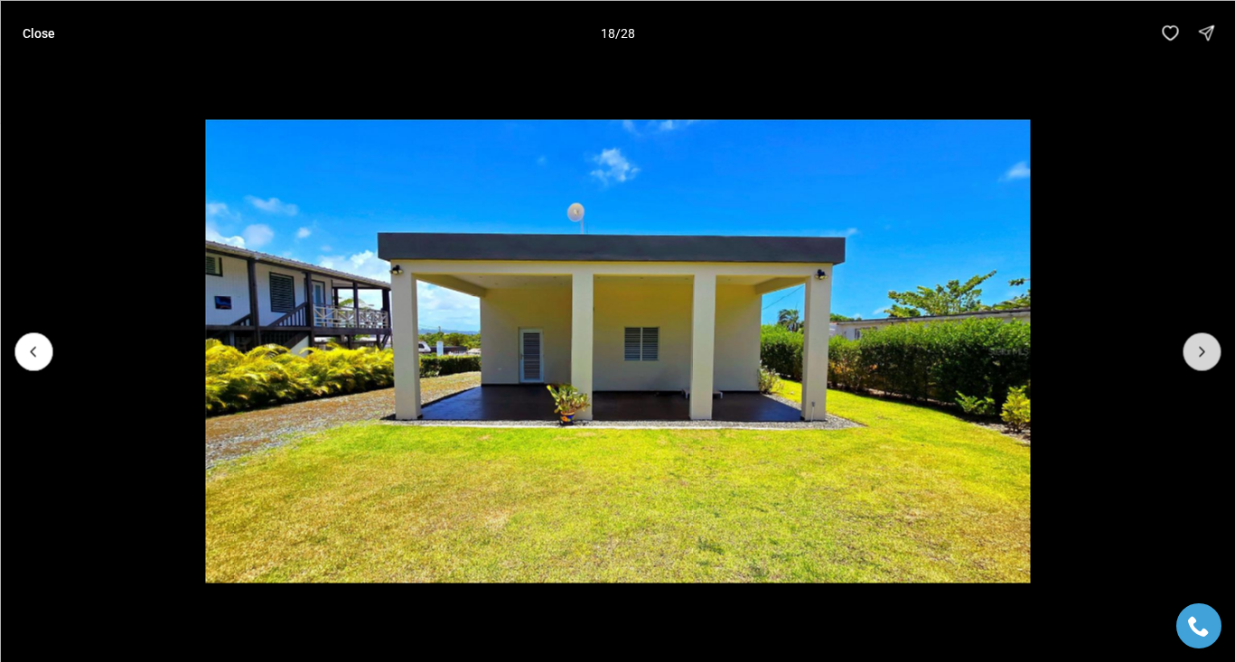
click at [1216, 352] on button "Next slide" at bounding box center [1202, 352] width 38 height 38
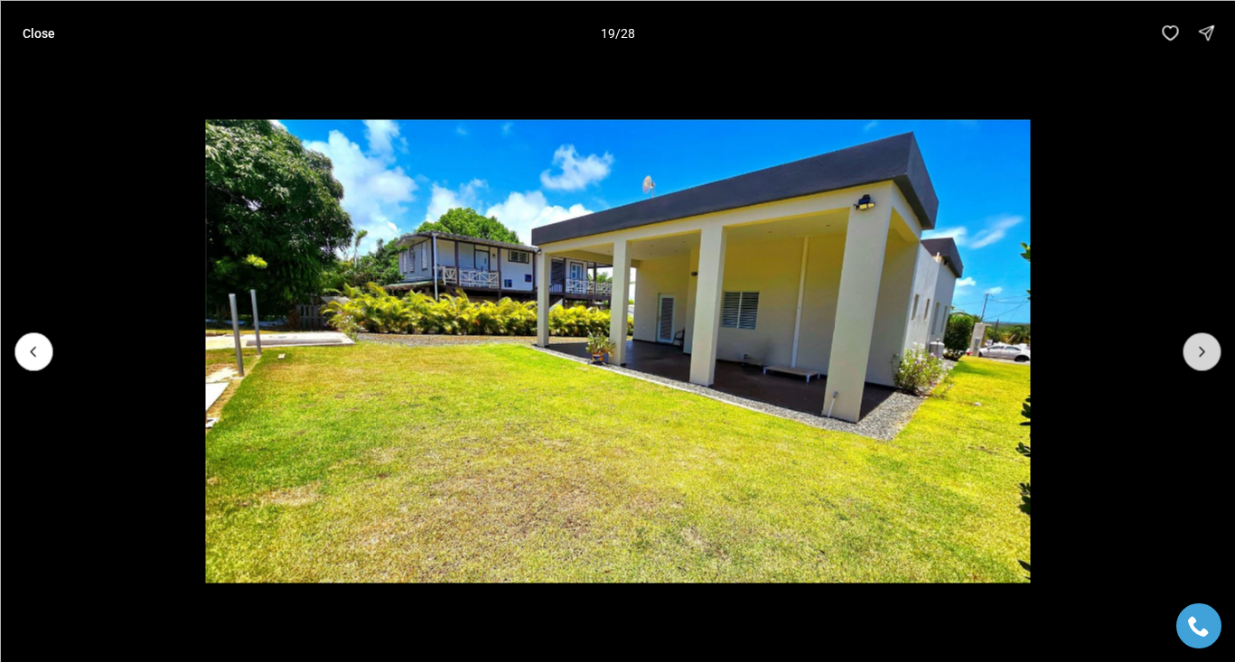
click at [1216, 352] on button "Next slide" at bounding box center [1202, 352] width 38 height 38
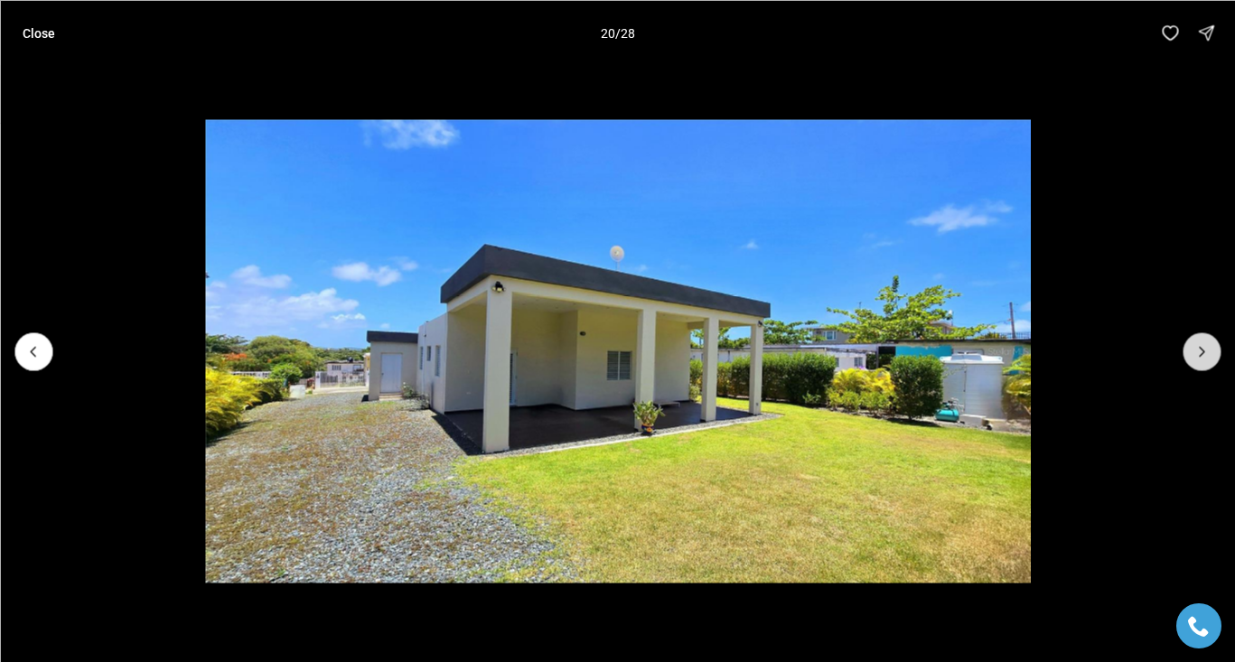
click at [1216, 352] on button "Next slide" at bounding box center [1202, 352] width 38 height 38
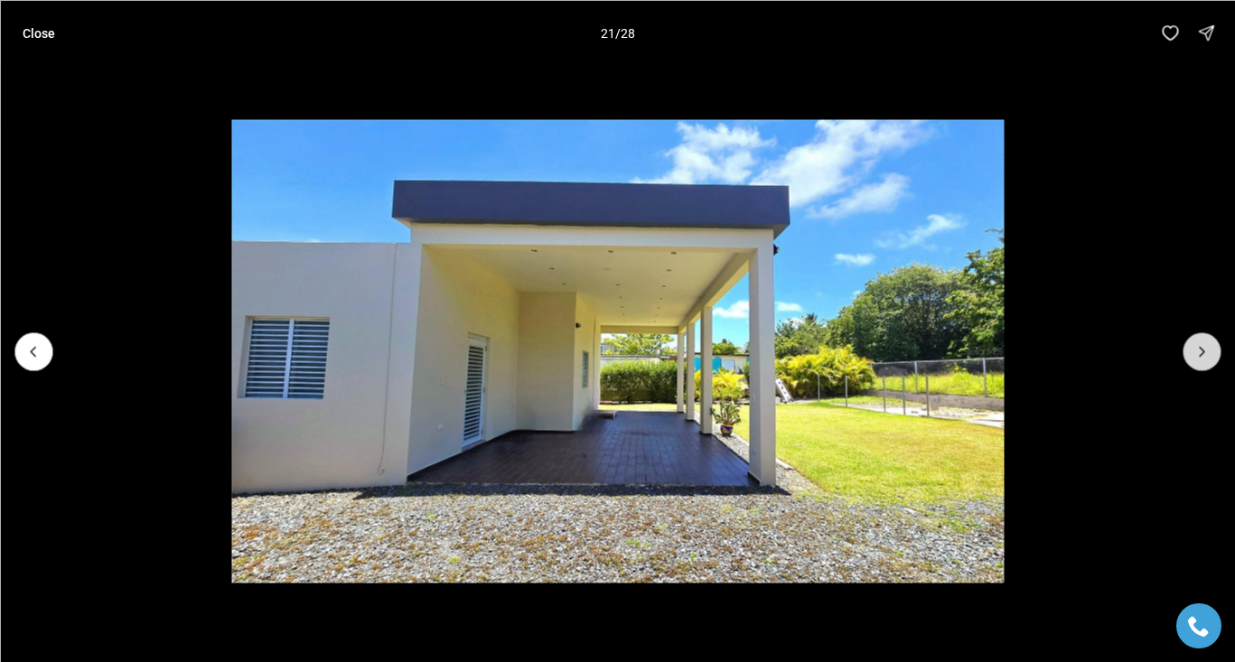
click at [1216, 352] on button "Next slide" at bounding box center [1202, 352] width 38 height 38
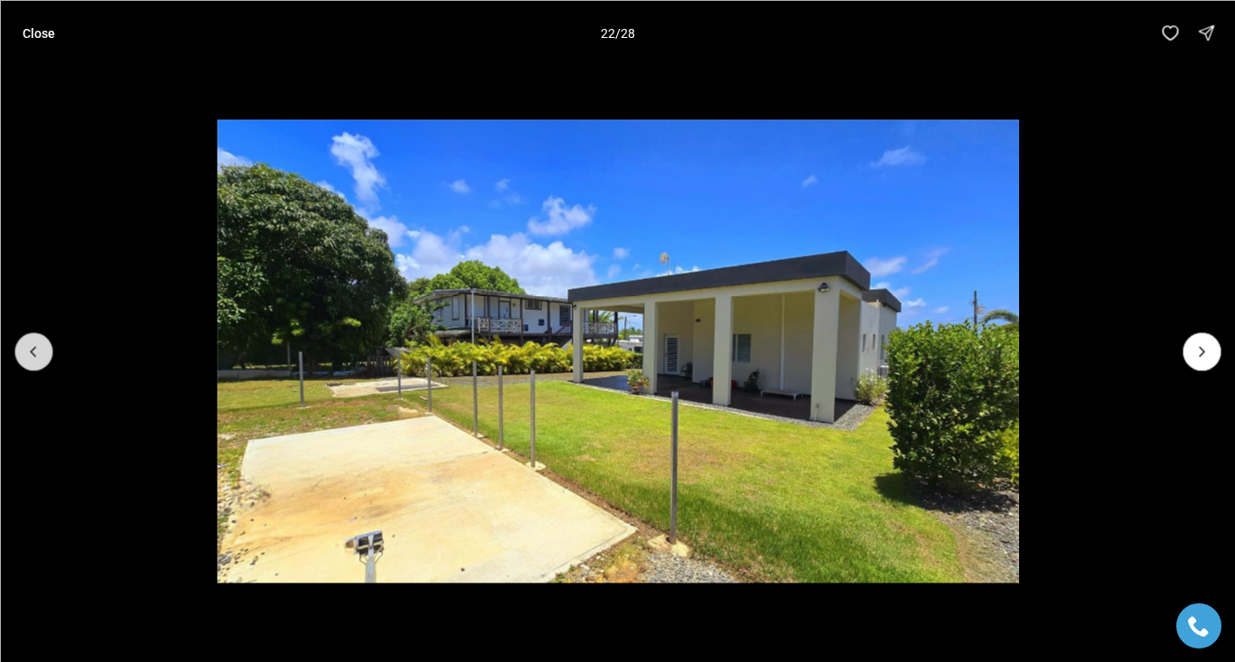
click at [47, 350] on button "Previous slide" at bounding box center [33, 352] width 38 height 38
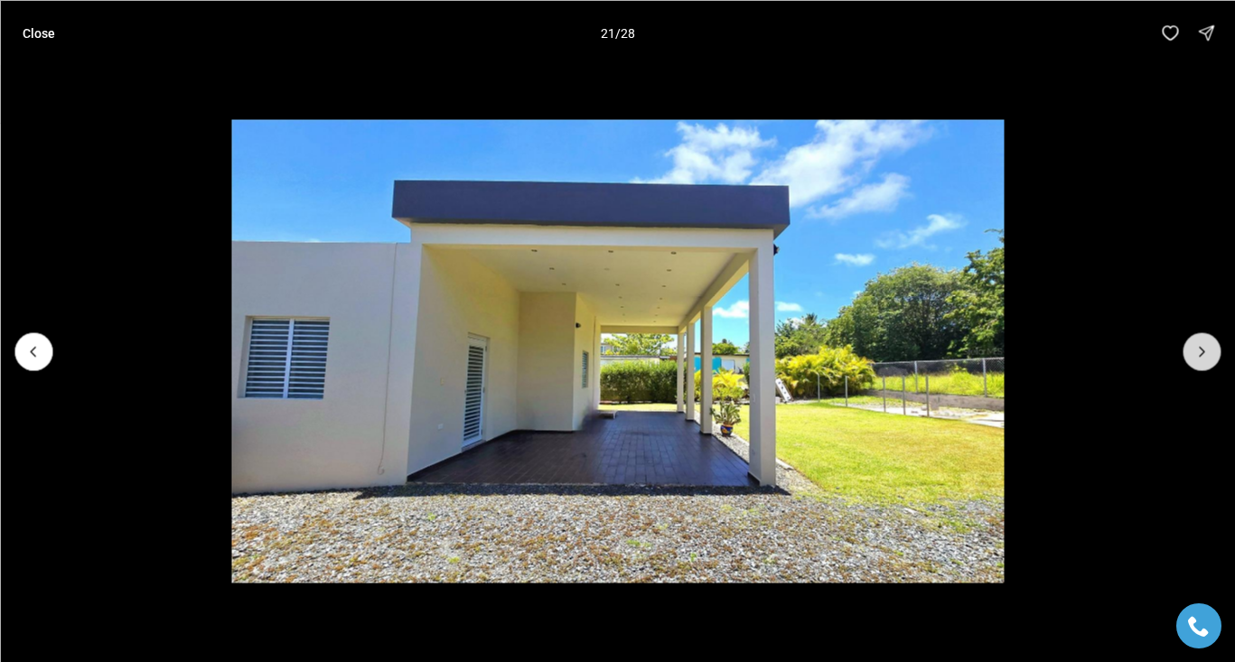
click at [1219, 355] on button "Next slide" at bounding box center [1202, 352] width 38 height 38
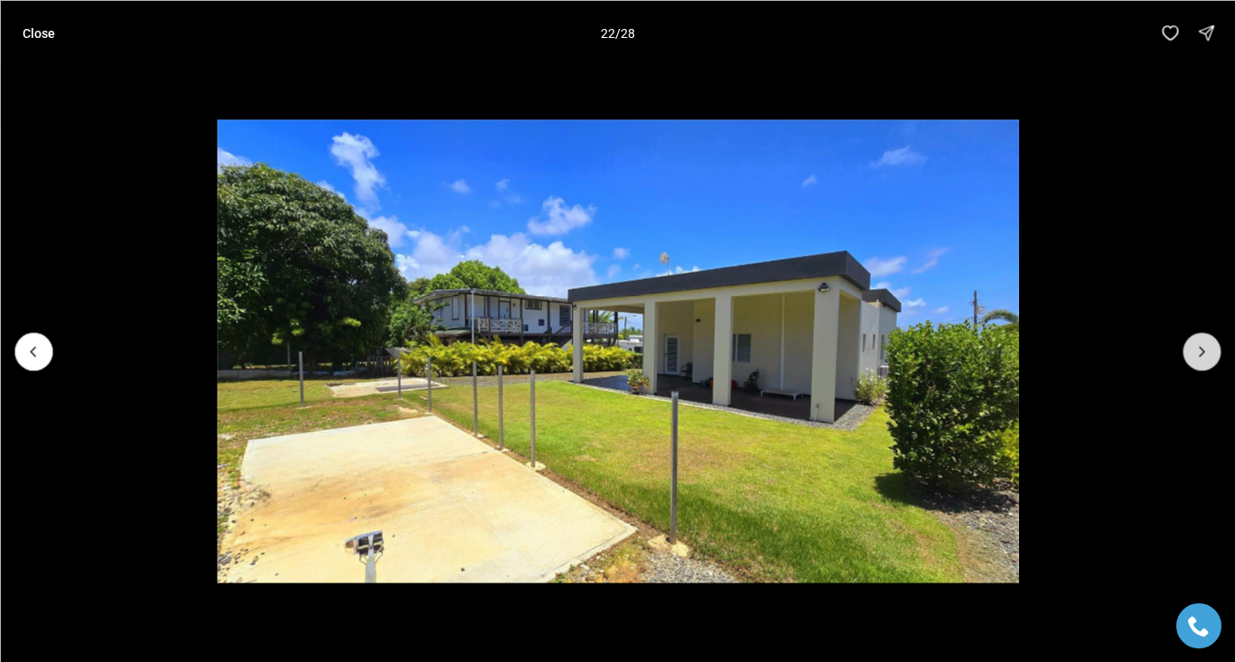
click at [1219, 355] on button "Next slide" at bounding box center [1202, 352] width 38 height 38
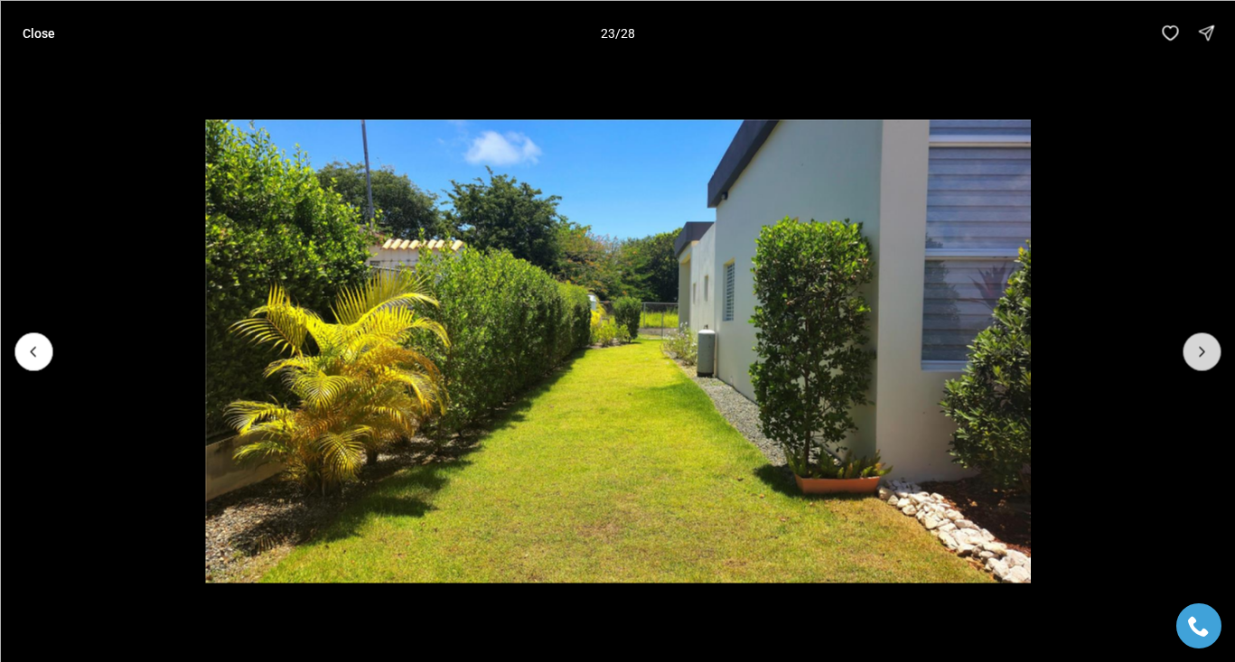
click at [1219, 355] on button "Next slide" at bounding box center [1202, 352] width 38 height 38
